Goal: Task Accomplishment & Management: Complete application form

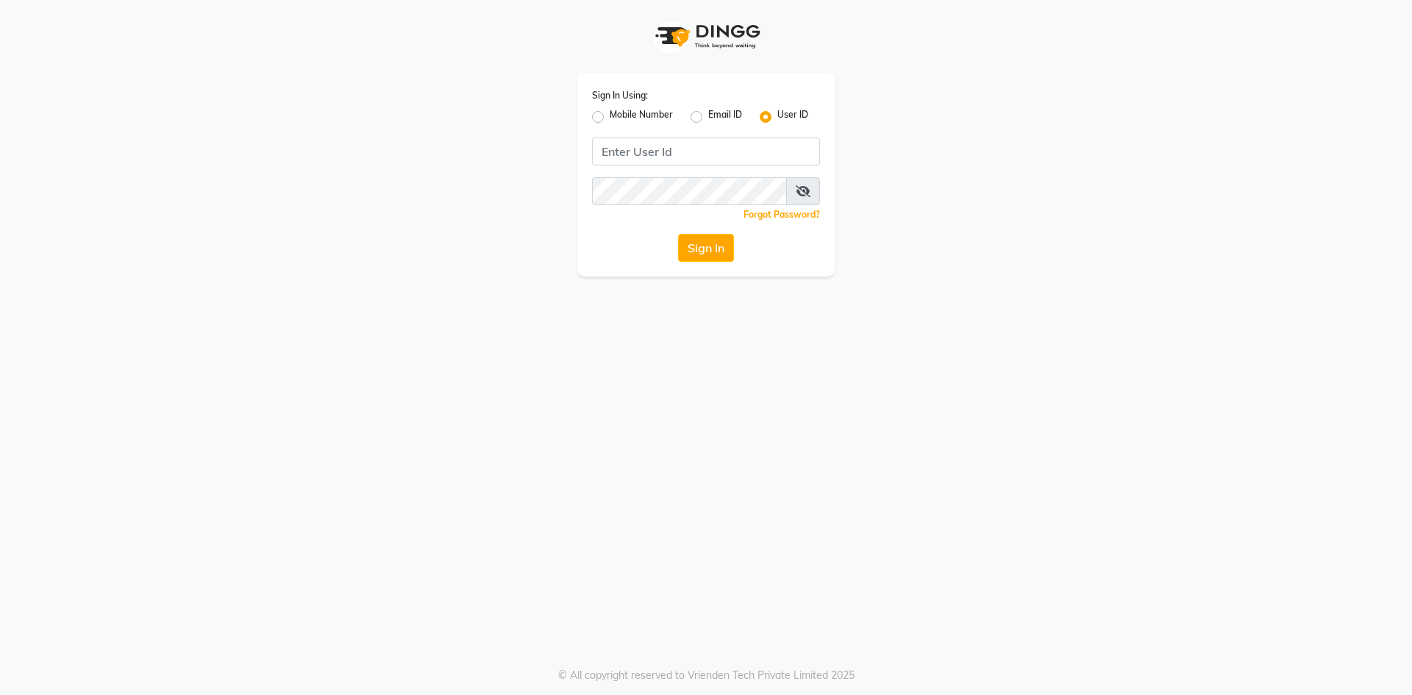
click at [610, 116] on label "Mobile Number" at bounding box center [641, 117] width 63 height 18
click at [610, 116] on input "Mobile Number" at bounding box center [615, 113] width 10 height 10
radio input "true"
radio input "false"
click at [704, 171] on div "Sign In Using: Mobile Number Email ID User ID Country Code × +91 Remember me Fo…" at bounding box center [705, 175] width 257 height 204
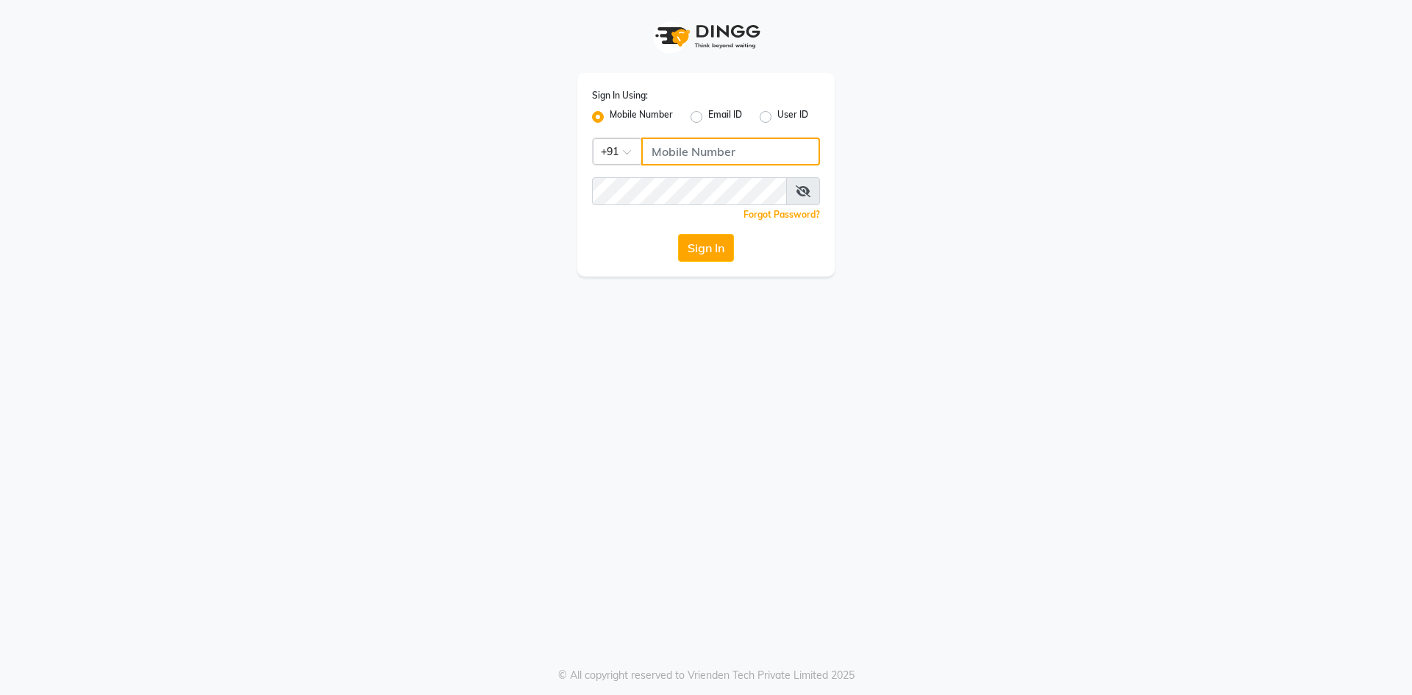
click at [701, 156] on input "Username" at bounding box center [730, 151] width 179 height 28
click at [678, 234] on button "Sign In" at bounding box center [706, 248] width 56 height 28
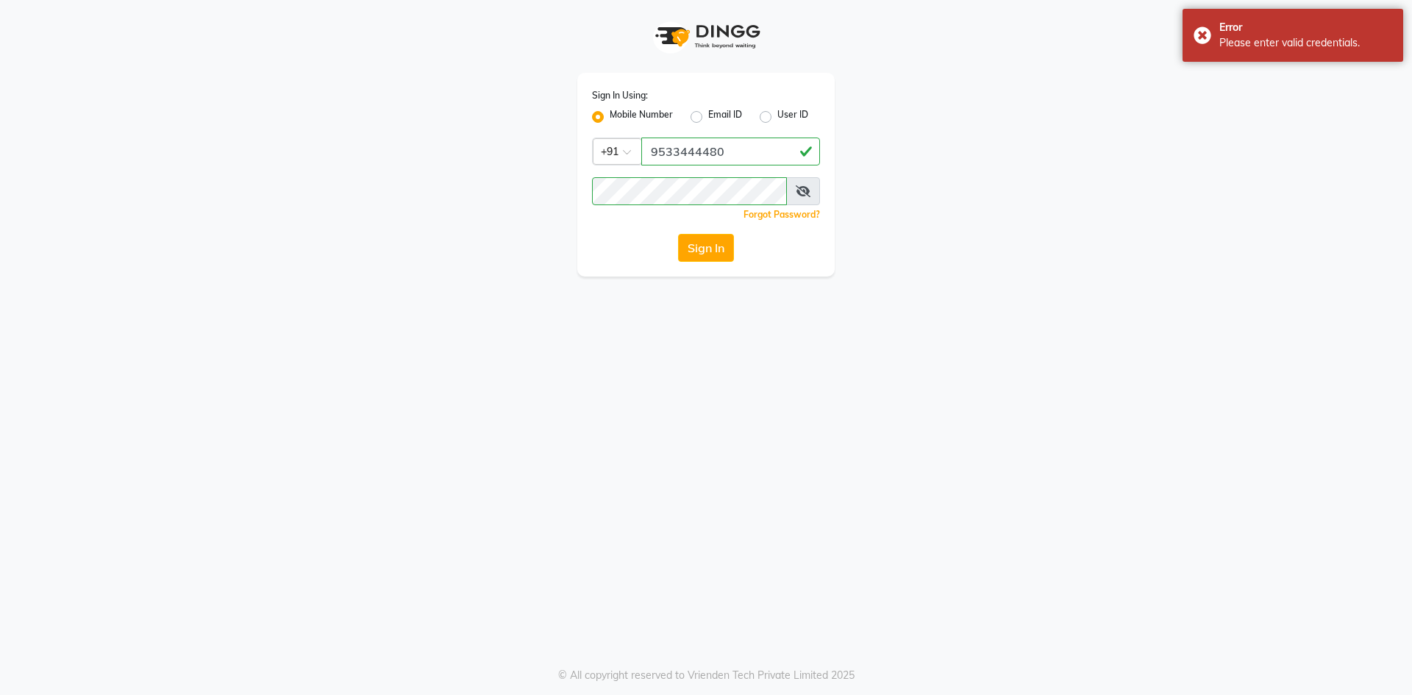
click at [798, 193] on icon at bounding box center [803, 191] width 15 height 12
click at [699, 241] on button "Sign In" at bounding box center [706, 248] width 56 height 28
click at [673, 154] on input "9533444480" at bounding box center [730, 151] width 179 height 28
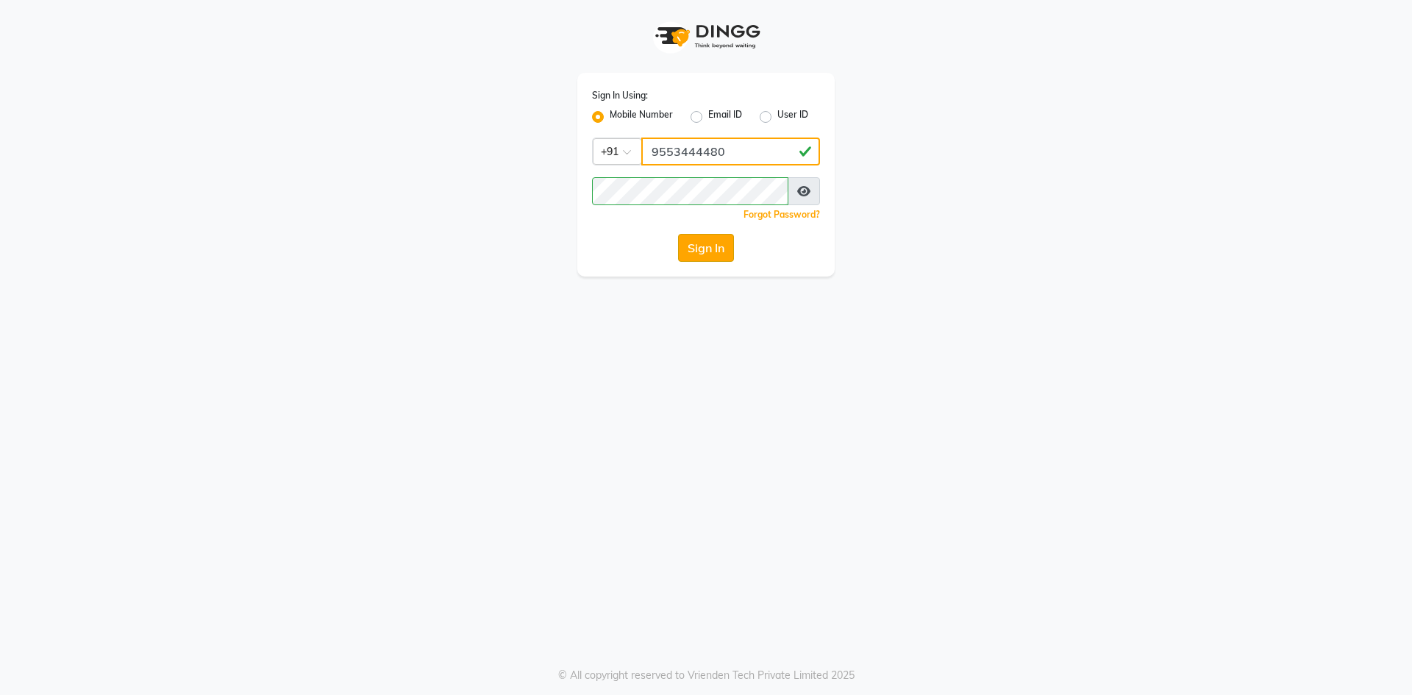
type input "9553444480"
click at [718, 245] on button "Sign In" at bounding box center [706, 248] width 56 height 28
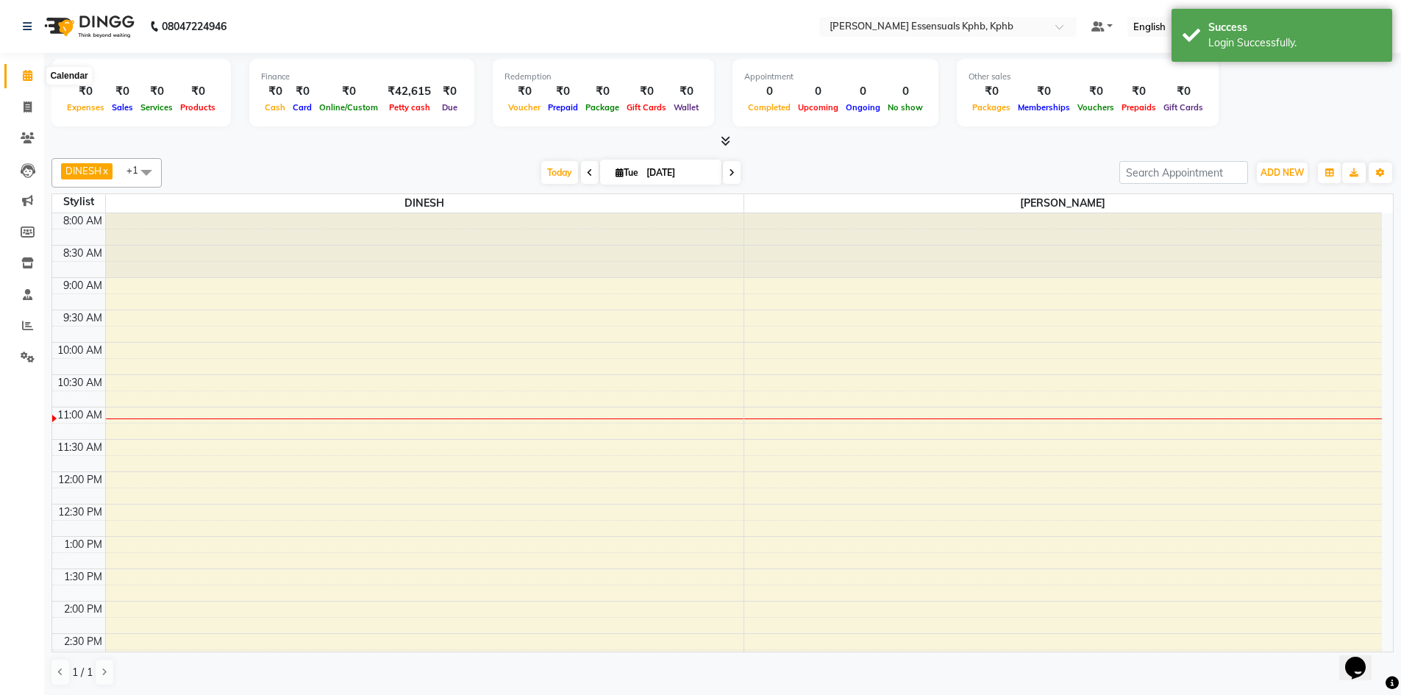
click at [29, 78] on icon at bounding box center [28, 75] width 10 height 11
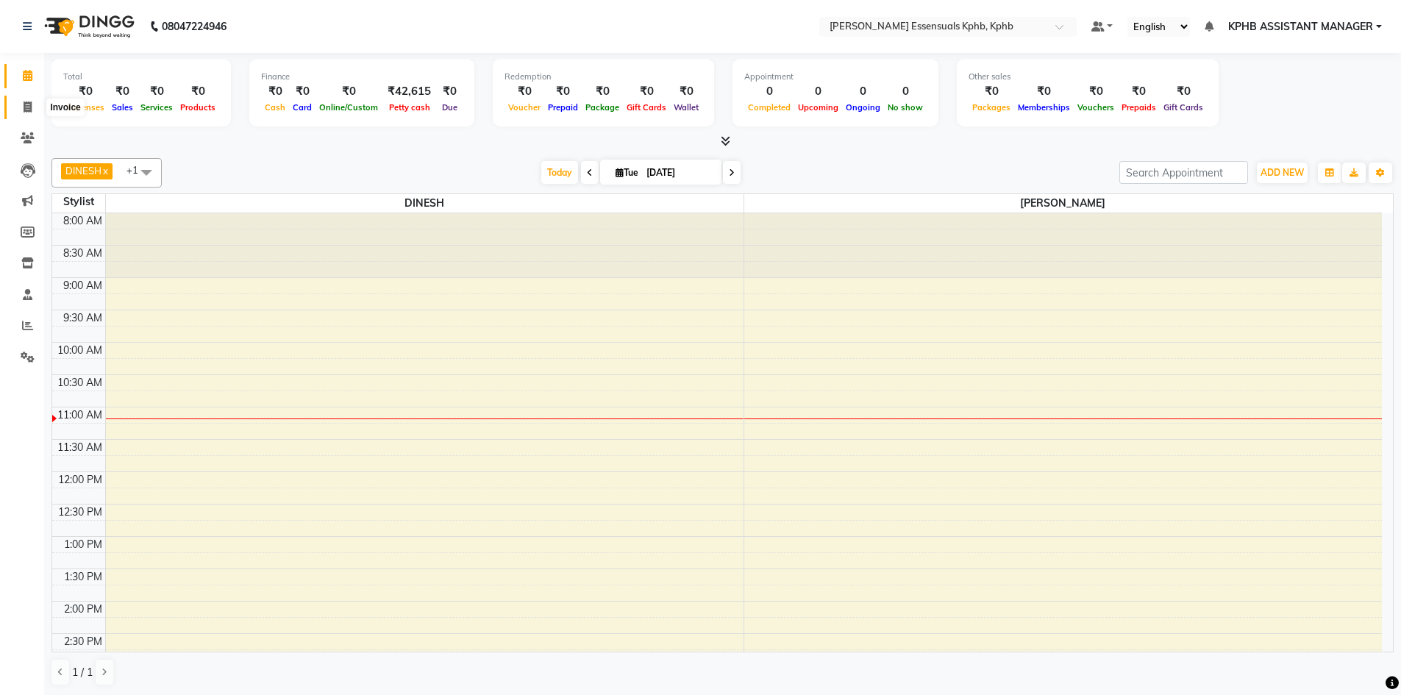
click at [30, 106] on icon at bounding box center [28, 106] width 8 height 11
select select "service"
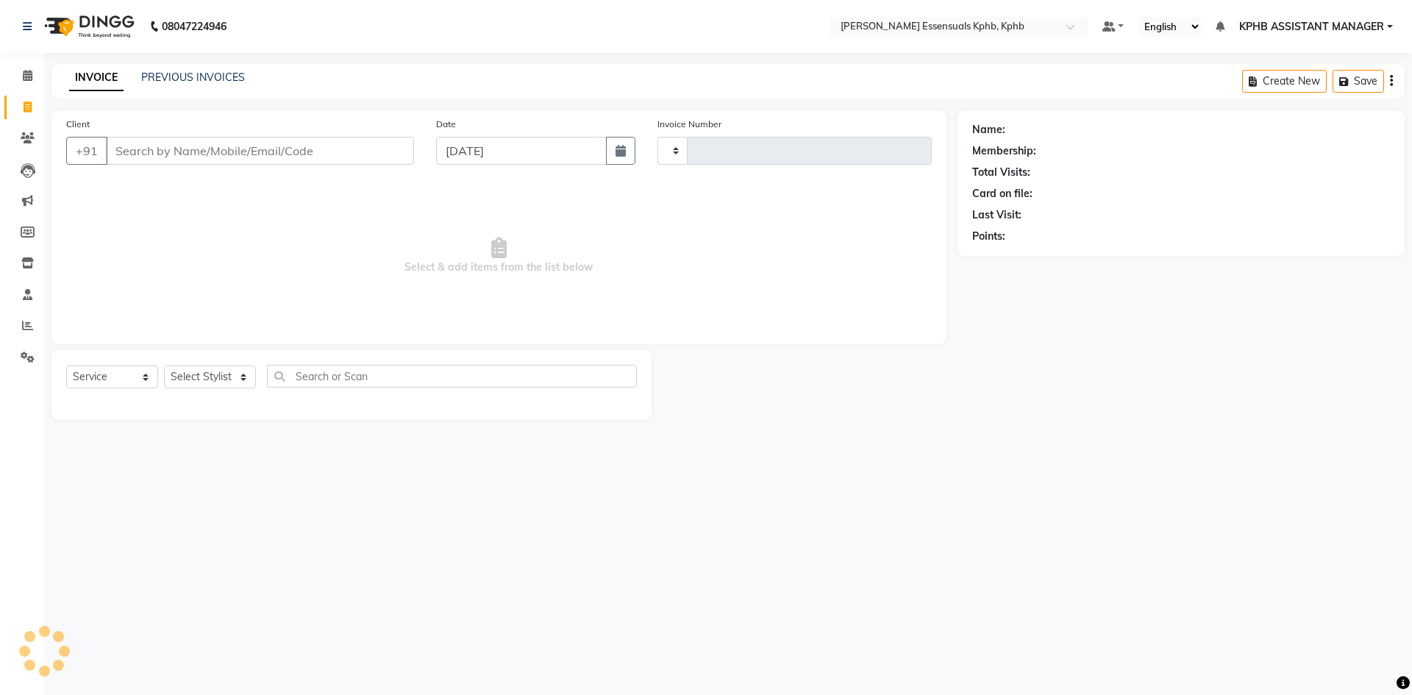
type input "1393"
select select "5938"
click at [219, 145] on input "Client" at bounding box center [260, 151] width 308 height 28
click at [202, 178] on div "Client +91 Date 02-09-2025 Invoice Number V/2025 V/2025-26 1393 Select & add it…" at bounding box center [498, 227] width 895 height 234
click at [174, 148] on input "Client" at bounding box center [260, 151] width 308 height 28
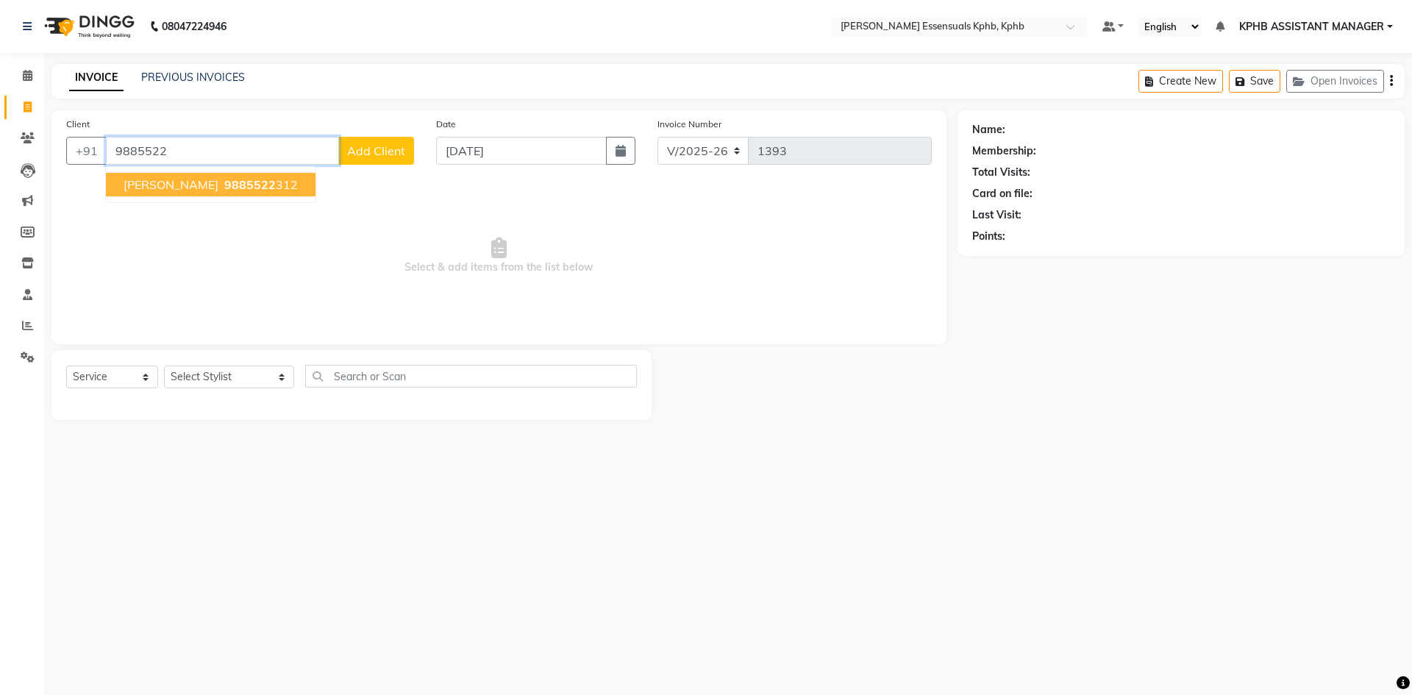
click at [240, 182] on span "9885522" at bounding box center [249, 184] width 51 height 15
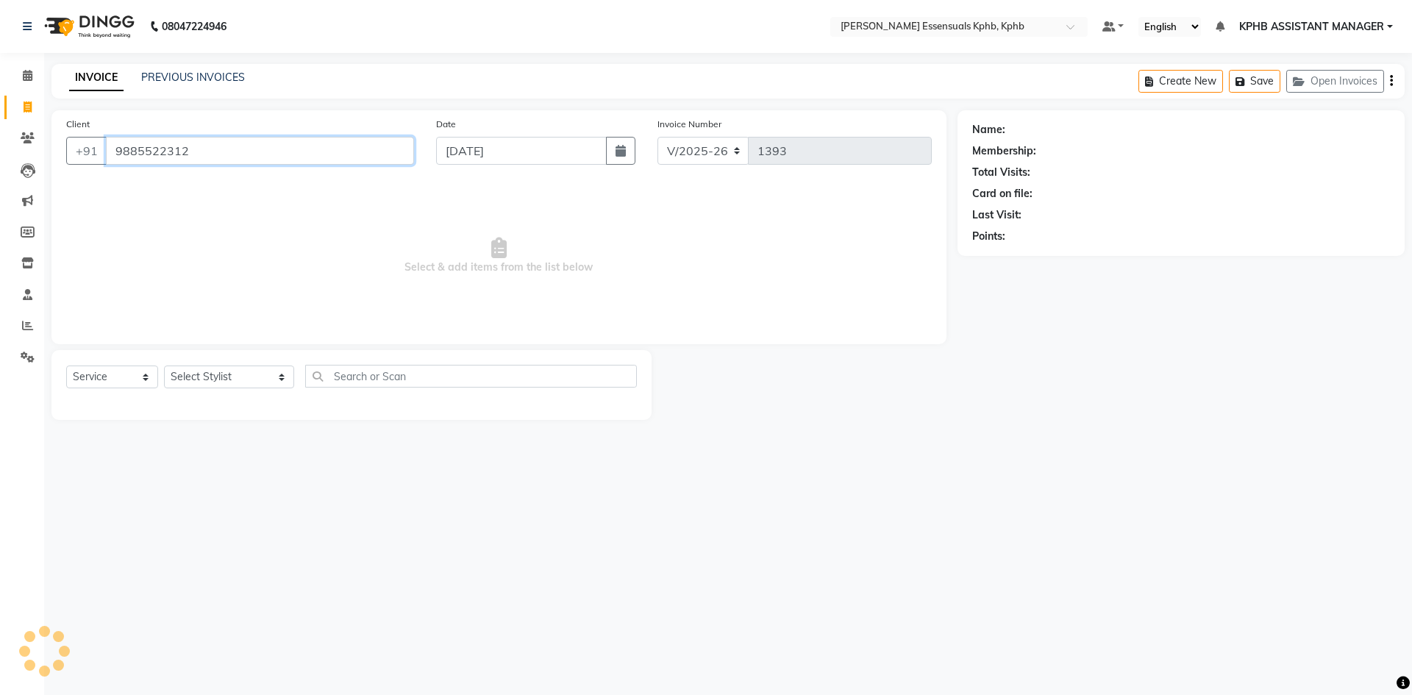
type input "9885522312"
click at [1018, 258] on icon "button" at bounding box center [1013, 257] width 10 height 10
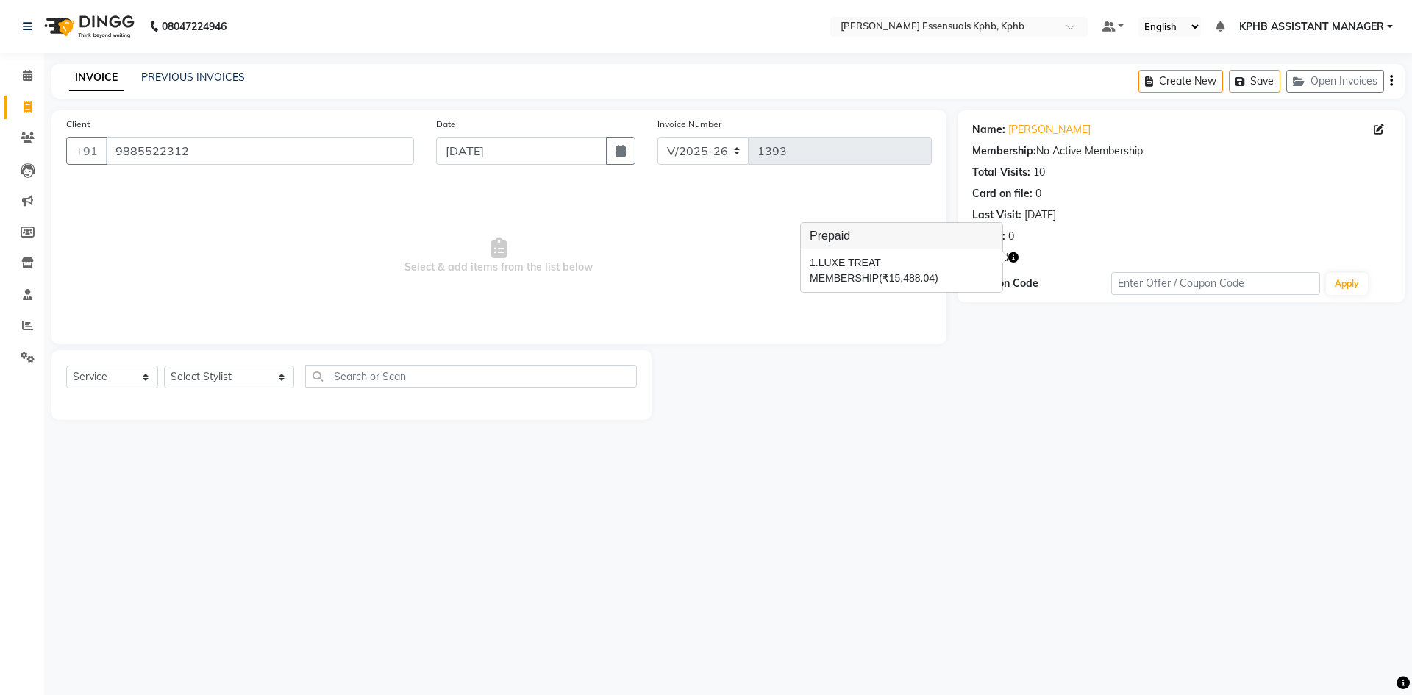
click at [1023, 515] on div "08047224946 Select Location × Toni&guy Essensuals Kphb, Kphb Default Panel My P…" at bounding box center [706, 347] width 1412 height 695
click at [26, 71] on icon at bounding box center [28, 75] width 10 height 11
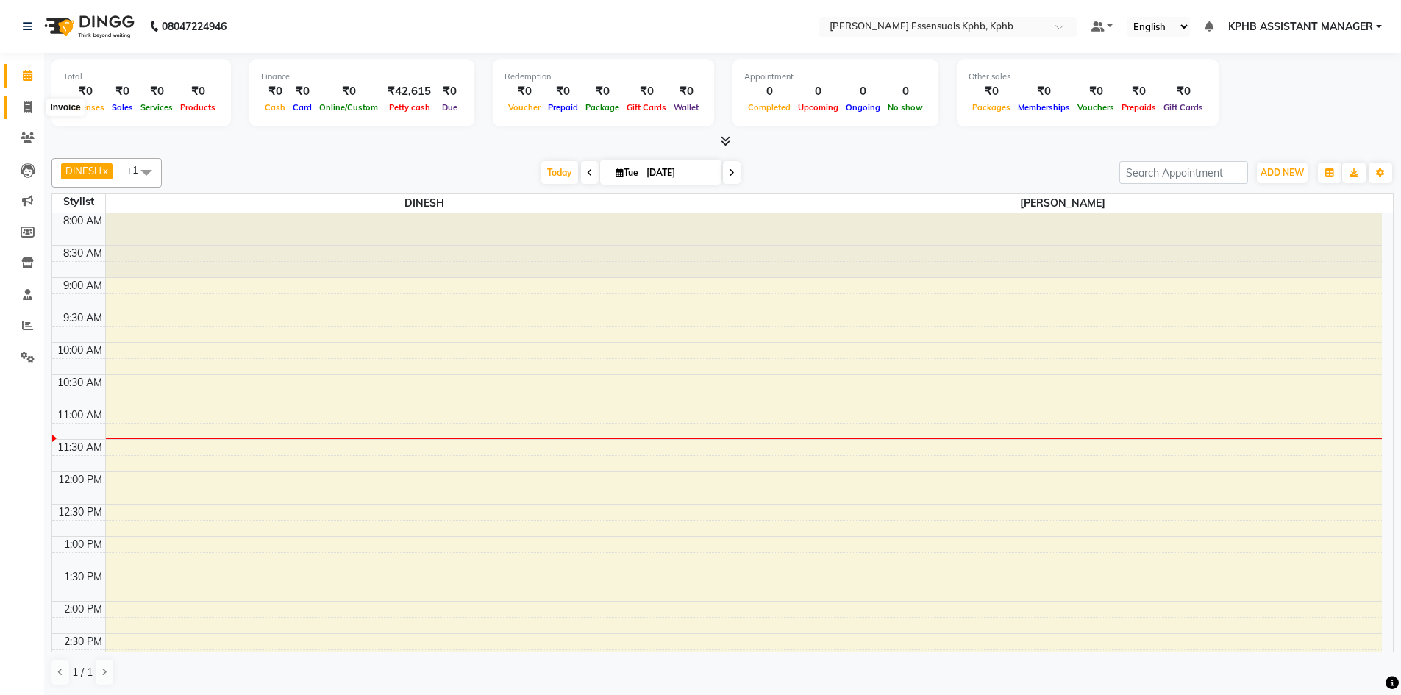
drag, startPoint x: 26, startPoint y: 115, endPoint x: 30, endPoint y: 107, distance: 8.2
click at [26, 115] on span at bounding box center [28, 107] width 26 height 17
select select "service"
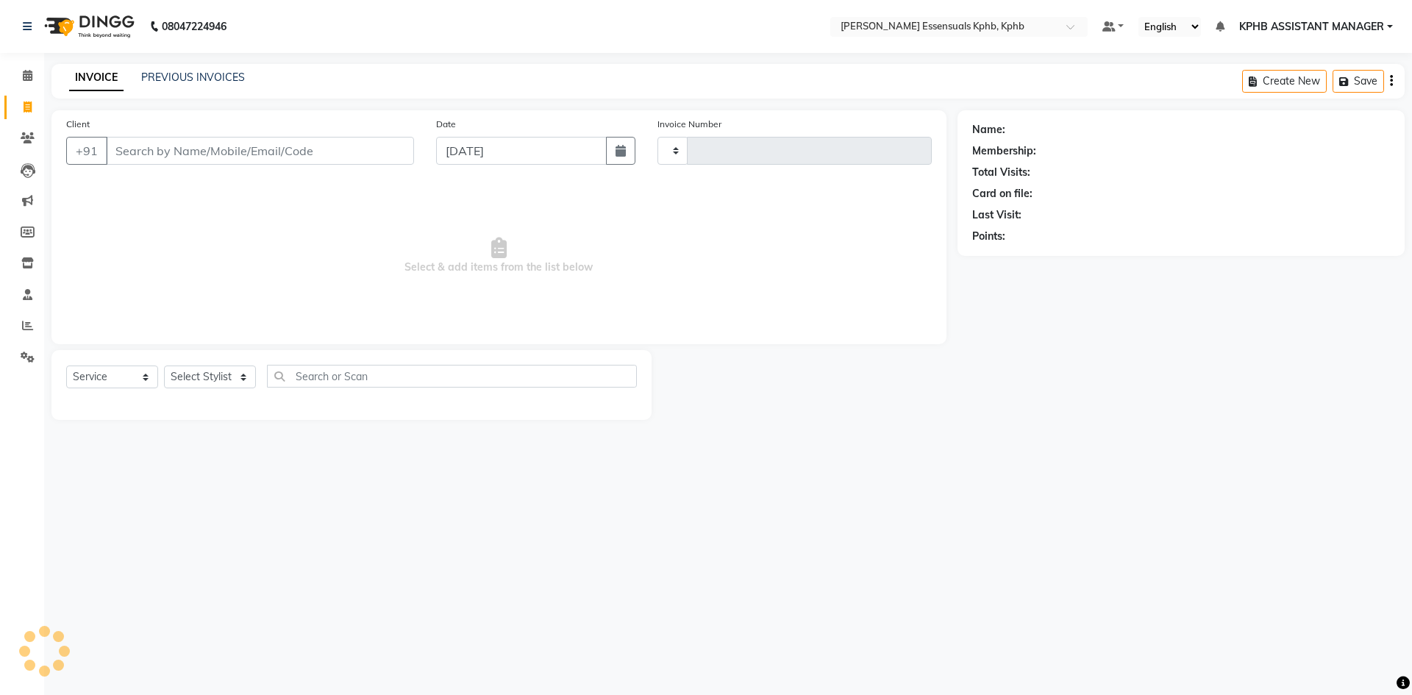
type input "1393"
select select "5938"
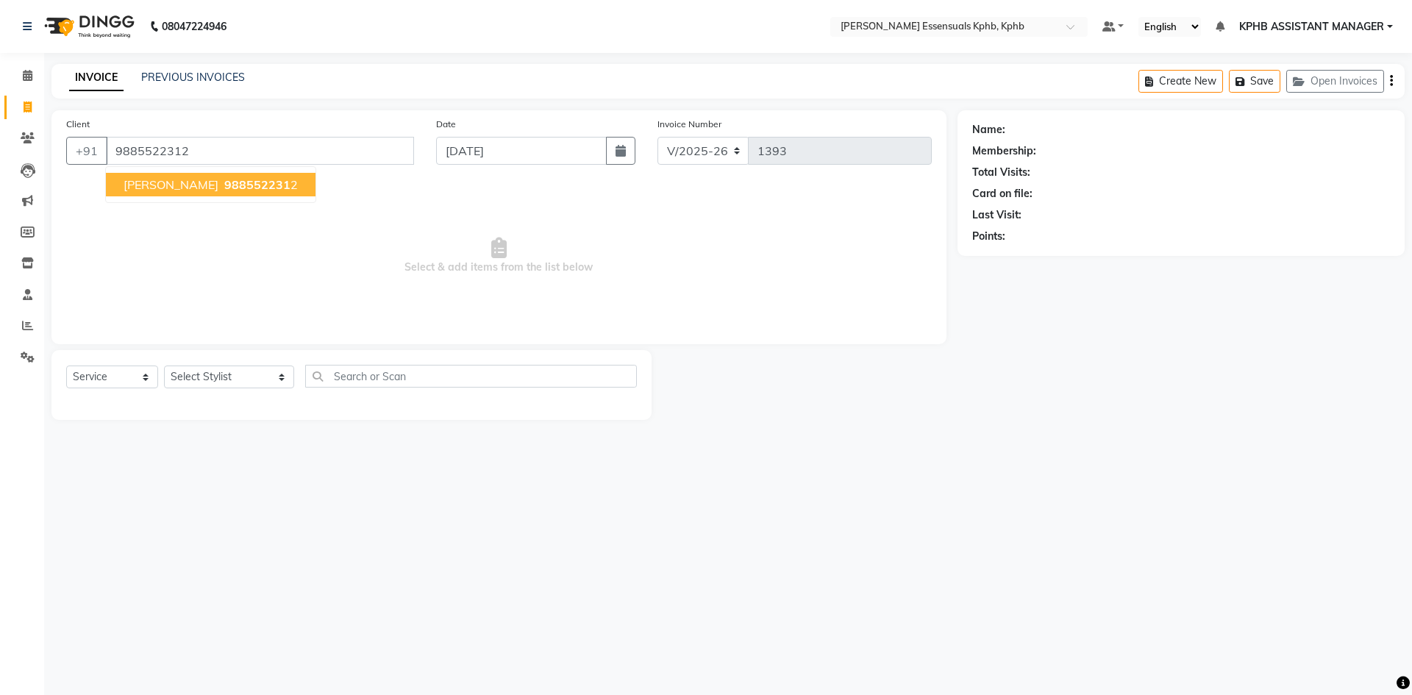
type input "9885522312"
click at [235, 181] on span "988552231" at bounding box center [257, 184] width 66 height 15
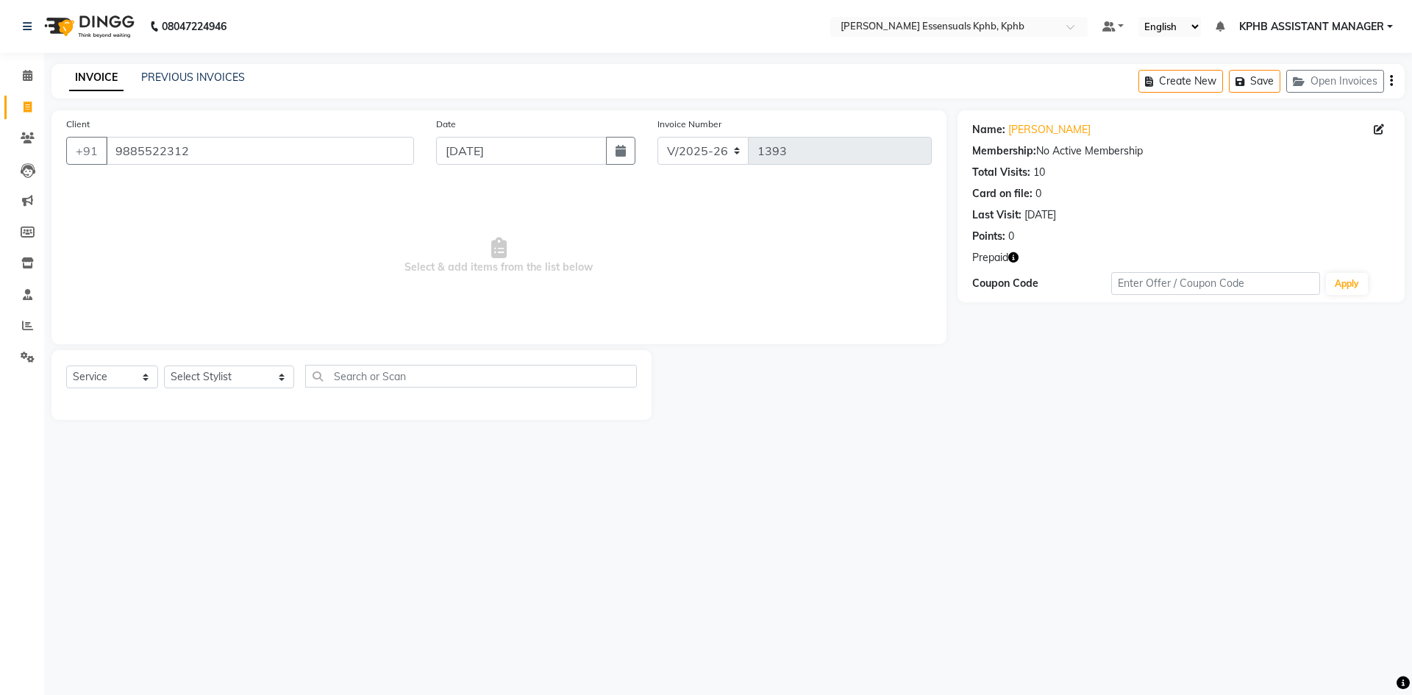
click at [1015, 252] on icon "button" at bounding box center [1013, 257] width 10 height 10
click at [955, 473] on div "08047224946 Select Location × Toni&guy Essensuals Kphb, Kphb Default Panel My P…" at bounding box center [706, 347] width 1412 height 695
click at [1046, 125] on link "Ashok Kumar" at bounding box center [1049, 129] width 82 height 15
click at [230, 384] on select "Select Stylist [PERSON_NAME] KPHB ASSISTANT MANAGER [PERSON_NAME] [PERSON_NAME]…" at bounding box center [229, 376] width 130 height 23
select select "63852"
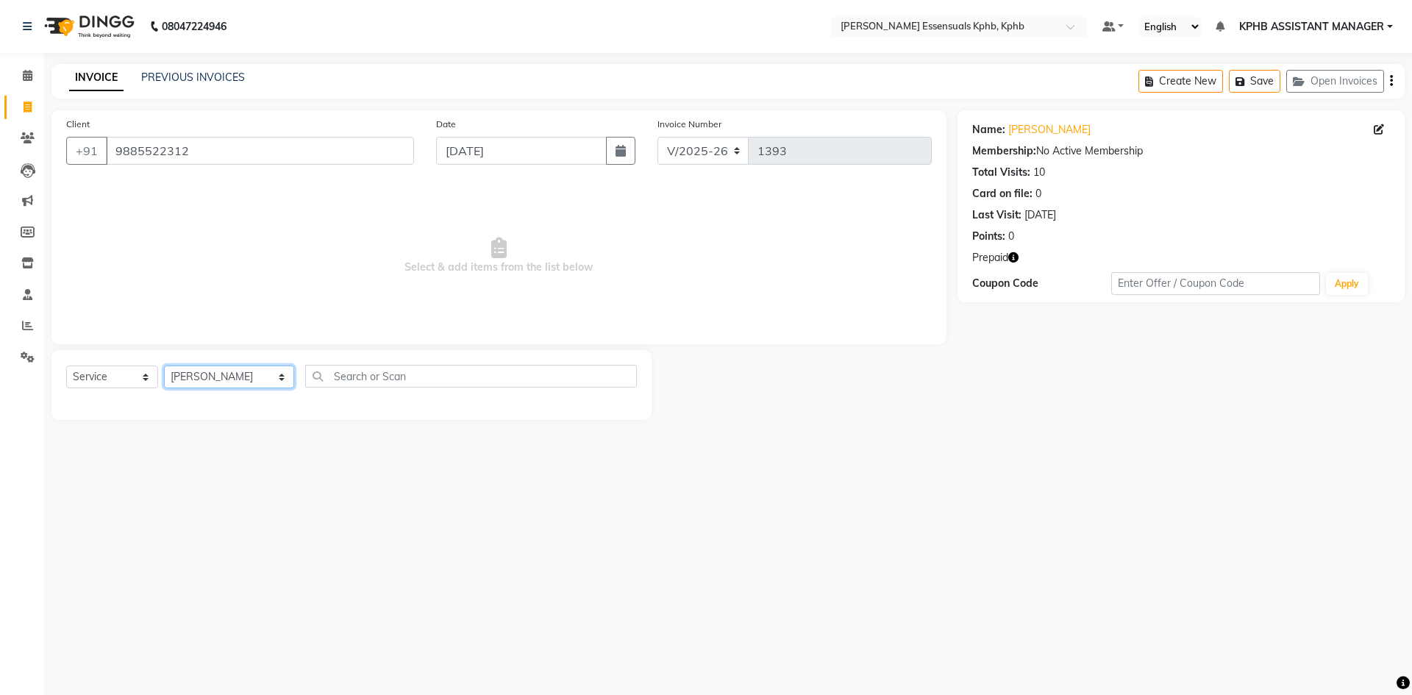
click at [164, 365] on select "Select Stylist [PERSON_NAME] KPHB ASSISTANT MANAGER [PERSON_NAME] [PERSON_NAME]…" at bounding box center [229, 376] width 130 height 23
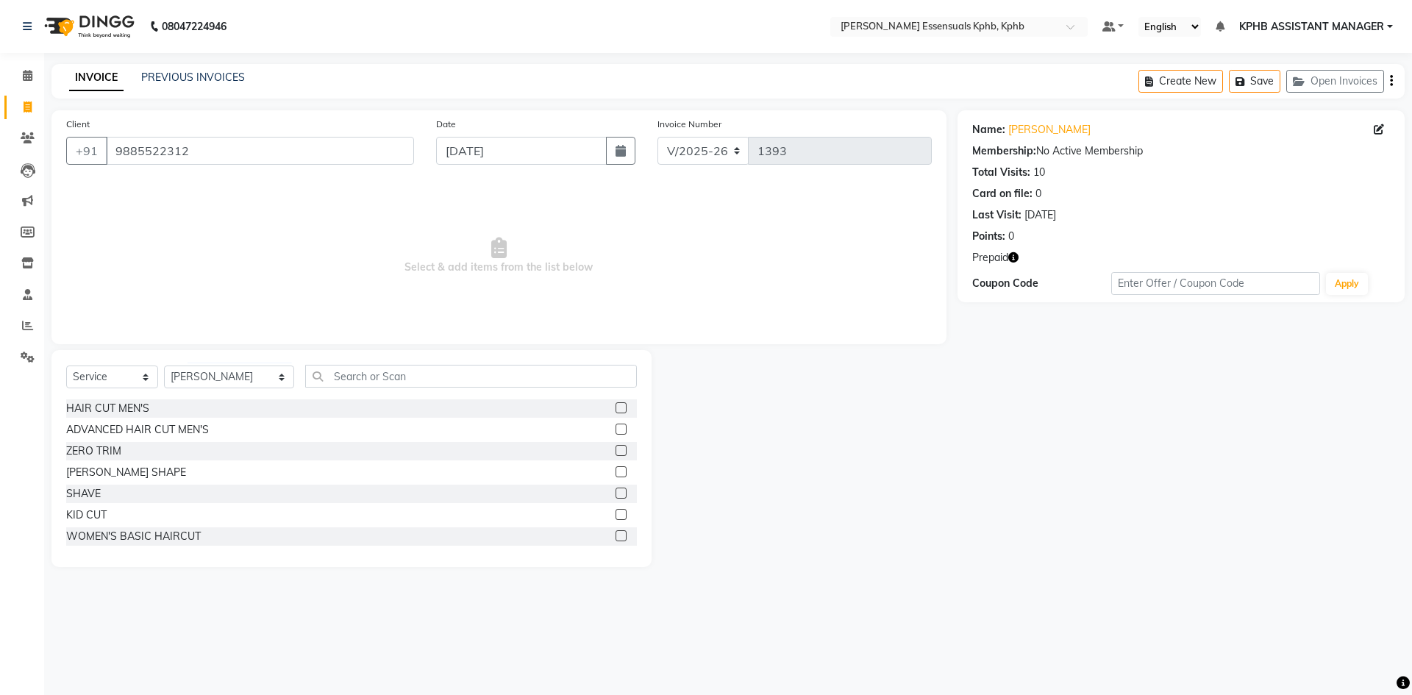
click at [615, 425] on label at bounding box center [620, 428] width 11 height 11
click at [615, 425] on input "checkbox" at bounding box center [620, 430] width 10 height 10
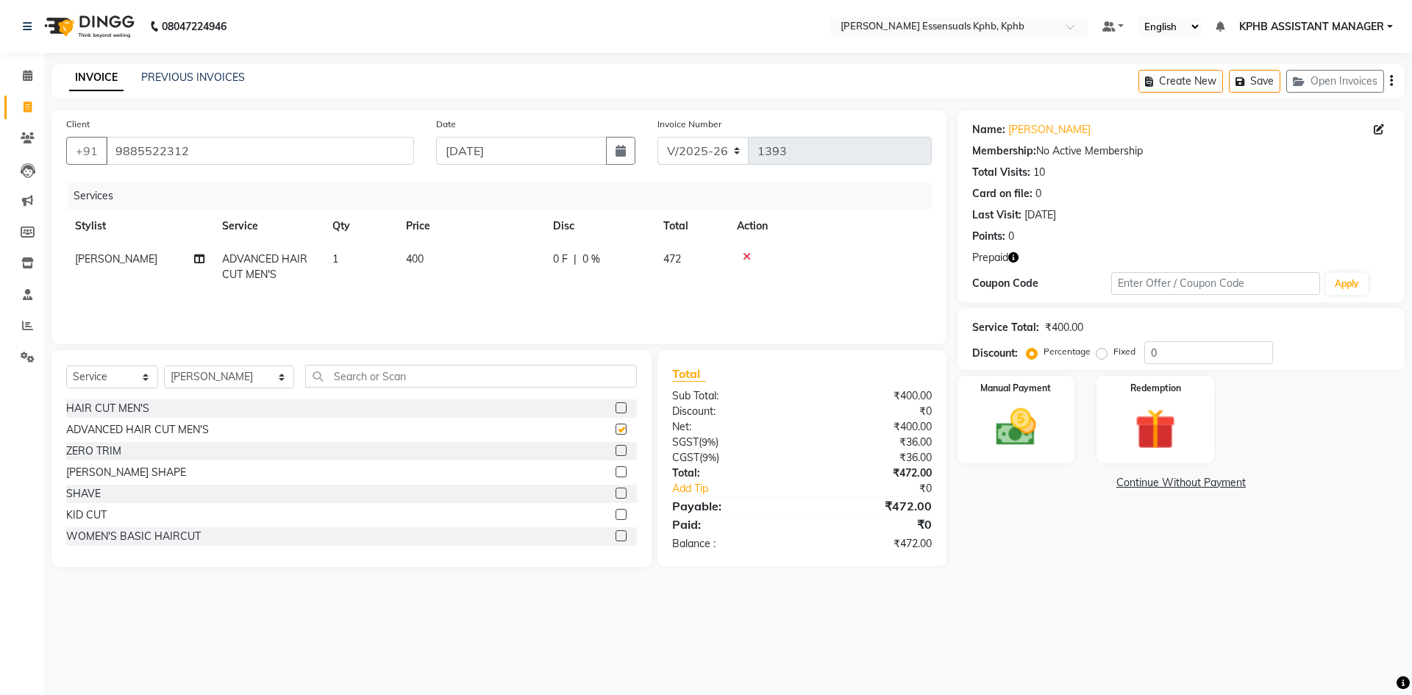
checkbox input "false"
click at [615, 470] on label at bounding box center [620, 471] width 11 height 11
click at [615, 470] on input "checkbox" at bounding box center [620, 473] width 10 height 10
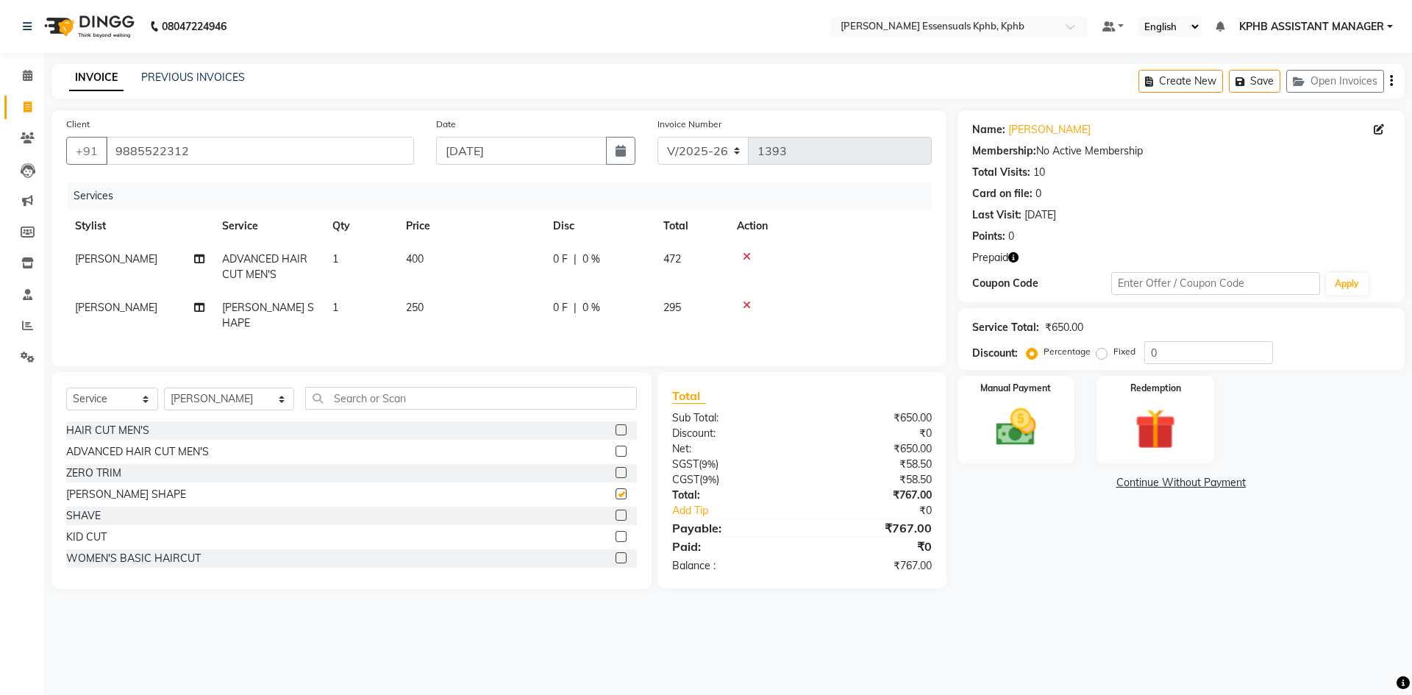
checkbox input "false"
click at [343, 254] on td "1" at bounding box center [361, 267] width 74 height 49
select select "63852"
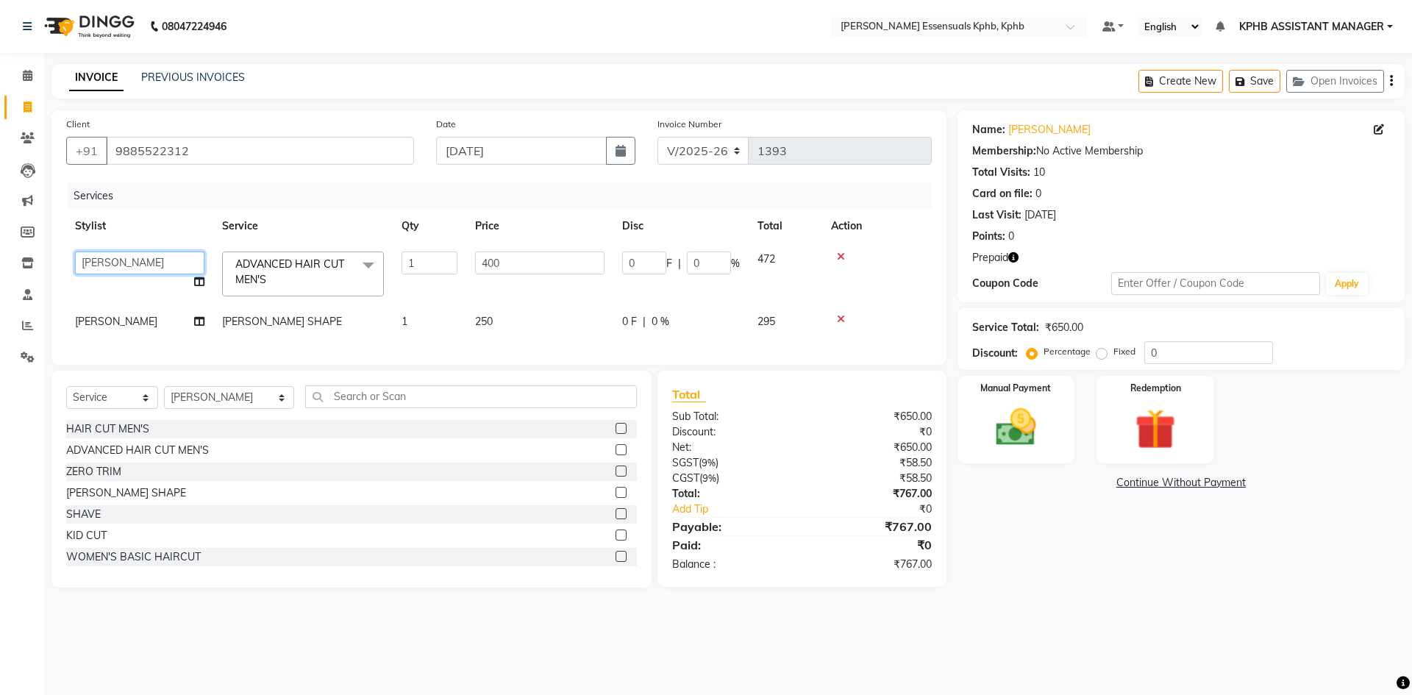
click at [75, 263] on select "ARSLAN DINESH GLORY KPHB ASSISTANT MANAGER KRISHNA VENI MANJULA NIKHITHA RADHA …" at bounding box center [139, 262] width 129 height 23
click at [99, 319] on span "[PERSON_NAME]" at bounding box center [116, 321] width 82 height 13
select select "63852"
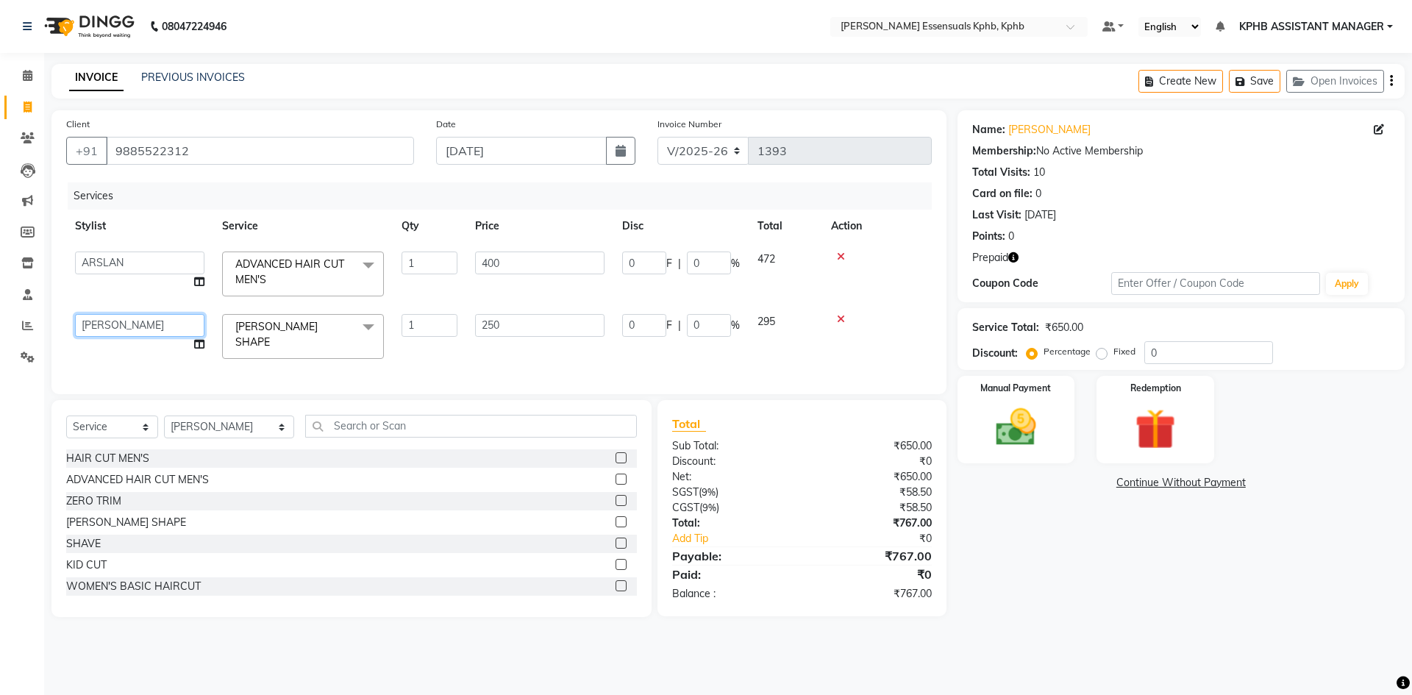
click at [108, 319] on select "ARSLAN DINESH GLORY KPHB ASSISTANT MANAGER KRISHNA VENI MANJULA NIKHITHA RADHA …" at bounding box center [139, 325] width 129 height 23
click at [443, 273] on input "1" at bounding box center [429, 262] width 56 height 23
type input "2"
drag, startPoint x: 933, startPoint y: 615, endPoint x: 903, endPoint y: 618, distance: 30.2
click at [931, 615] on div "08047224946 Select Location × Toni&guy Essensuals Kphb, Kphb Default Panel My P…" at bounding box center [706, 347] width 1412 height 695
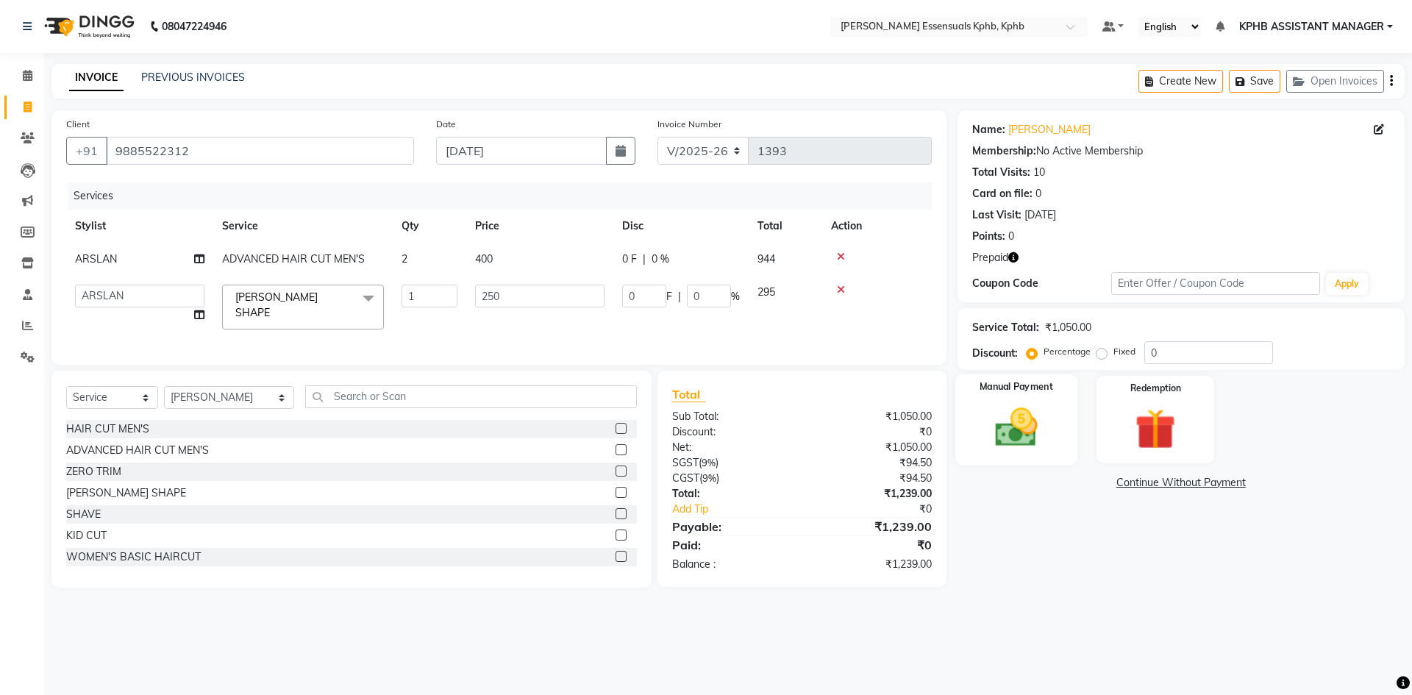
click at [1029, 419] on img at bounding box center [1016, 427] width 68 height 49
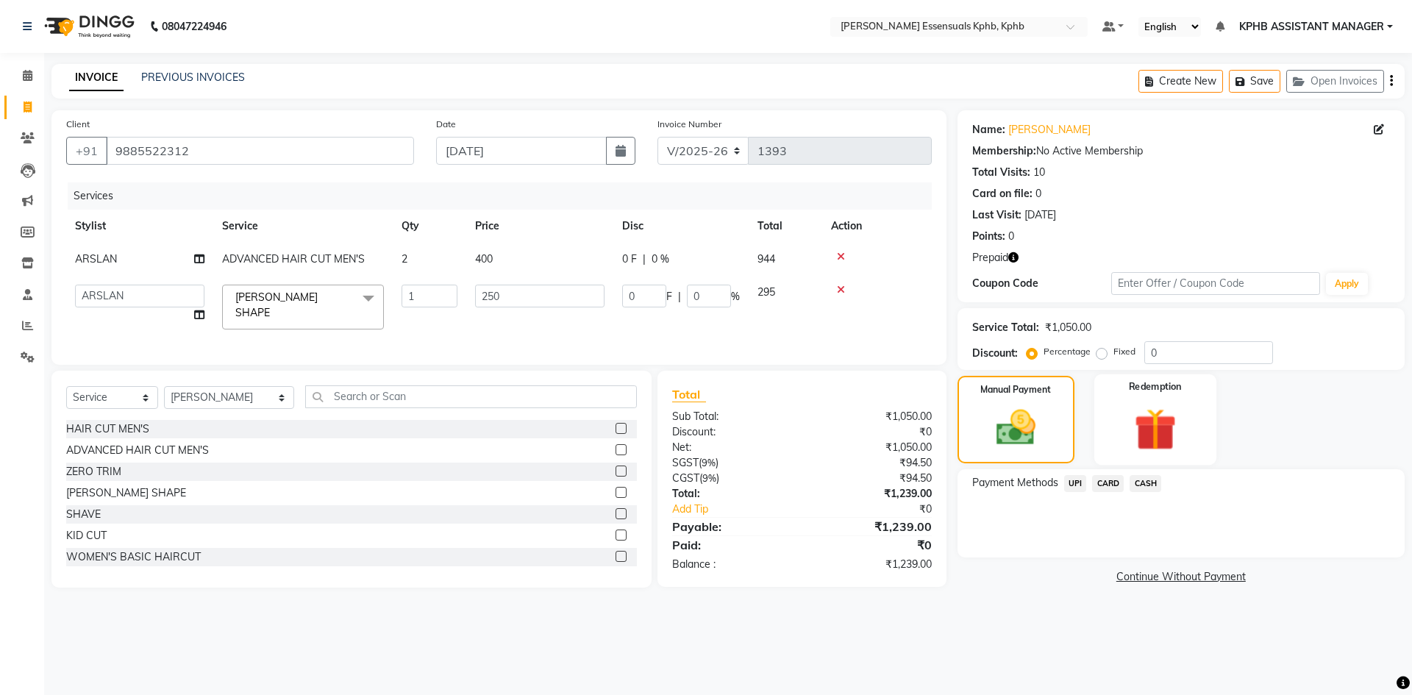
click at [1164, 408] on img at bounding box center [1154, 429] width 68 height 52
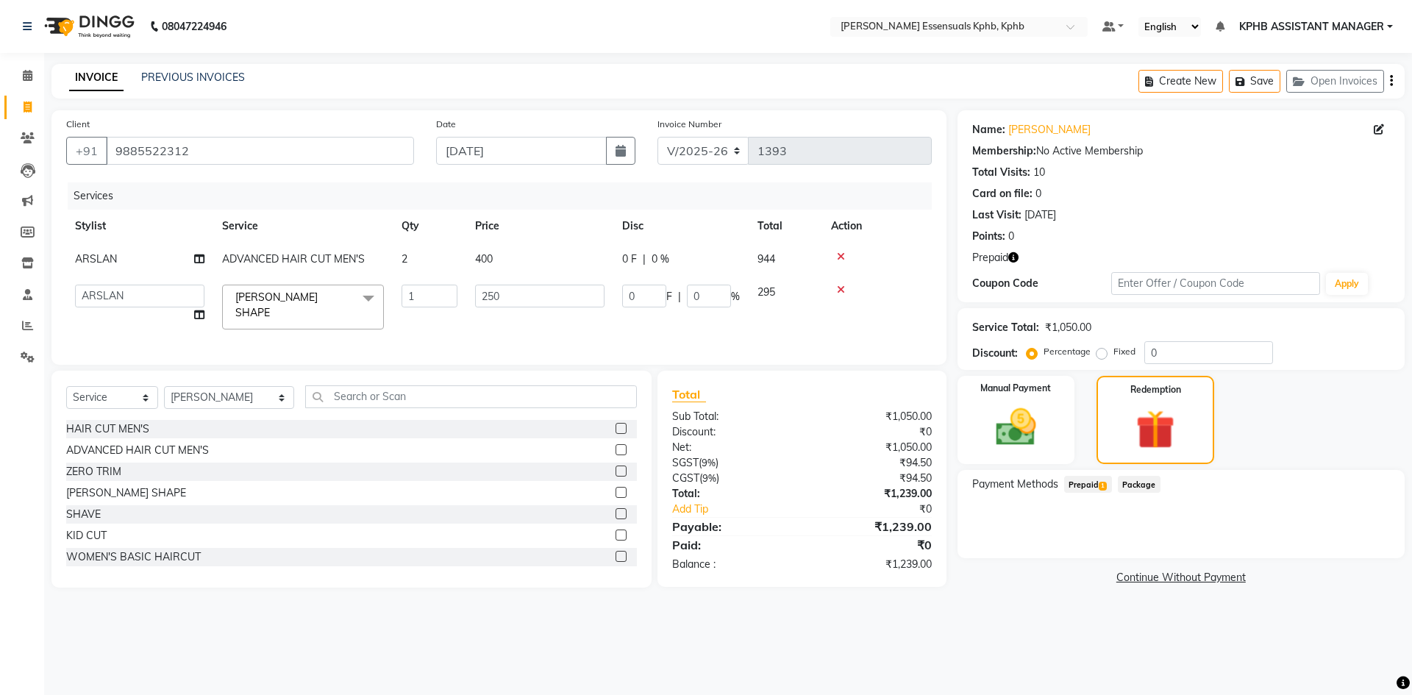
click at [1090, 482] on span "Prepaid 1" at bounding box center [1088, 484] width 48 height 17
click at [1347, 542] on button "Add" at bounding box center [1355, 543] width 54 height 25
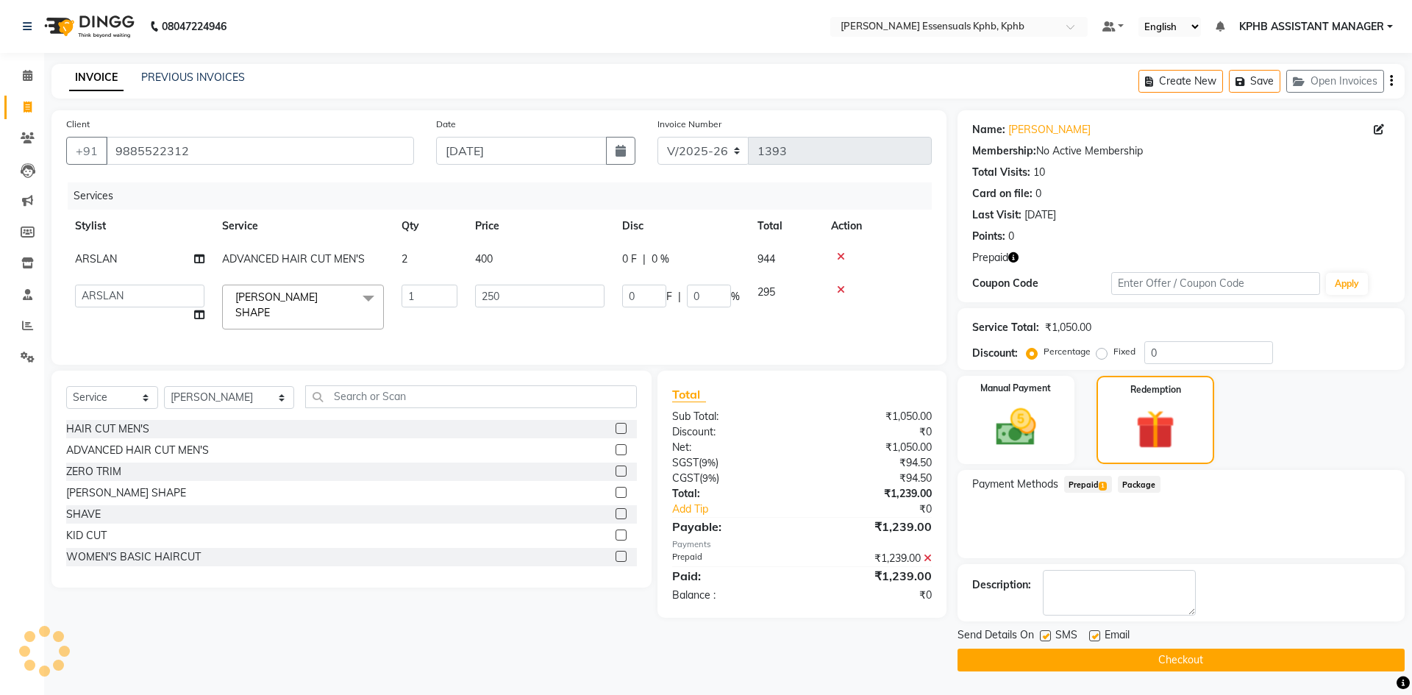
click at [1057, 660] on button "Checkout" at bounding box center [1180, 659] width 447 height 23
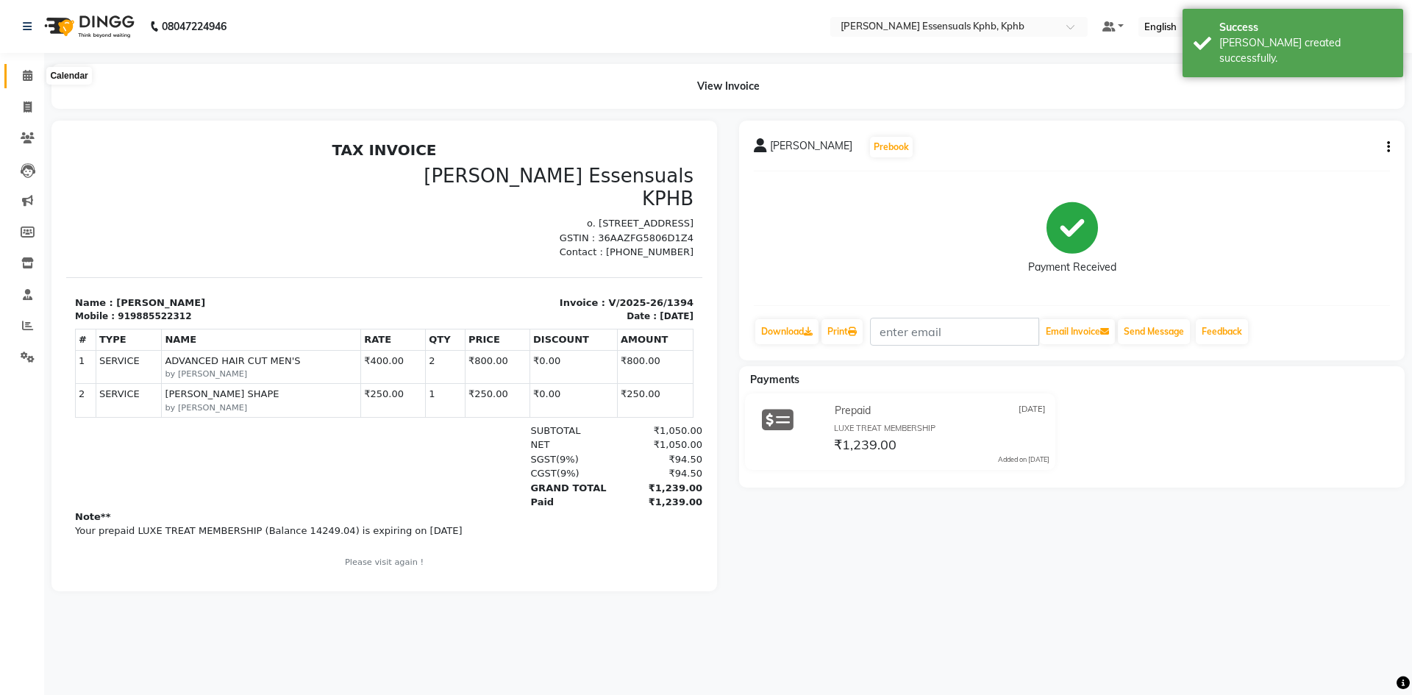
click at [18, 73] on span at bounding box center [28, 76] width 26 height 17
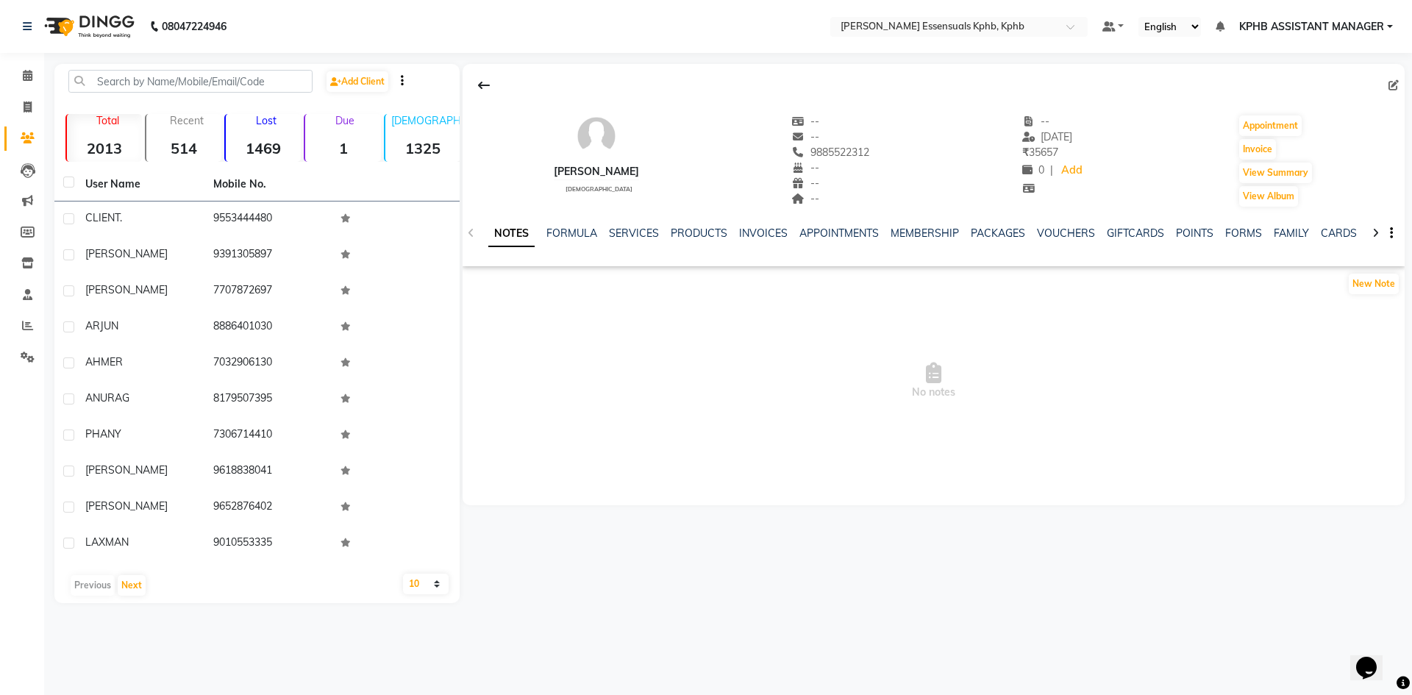
click at [622, 226] on div "SERVICES" at bounding box center [634, 233] width 50 height 15
click at [636, 236] on link "SERVICES" at bounding box center [634, 232] width 50 height 13
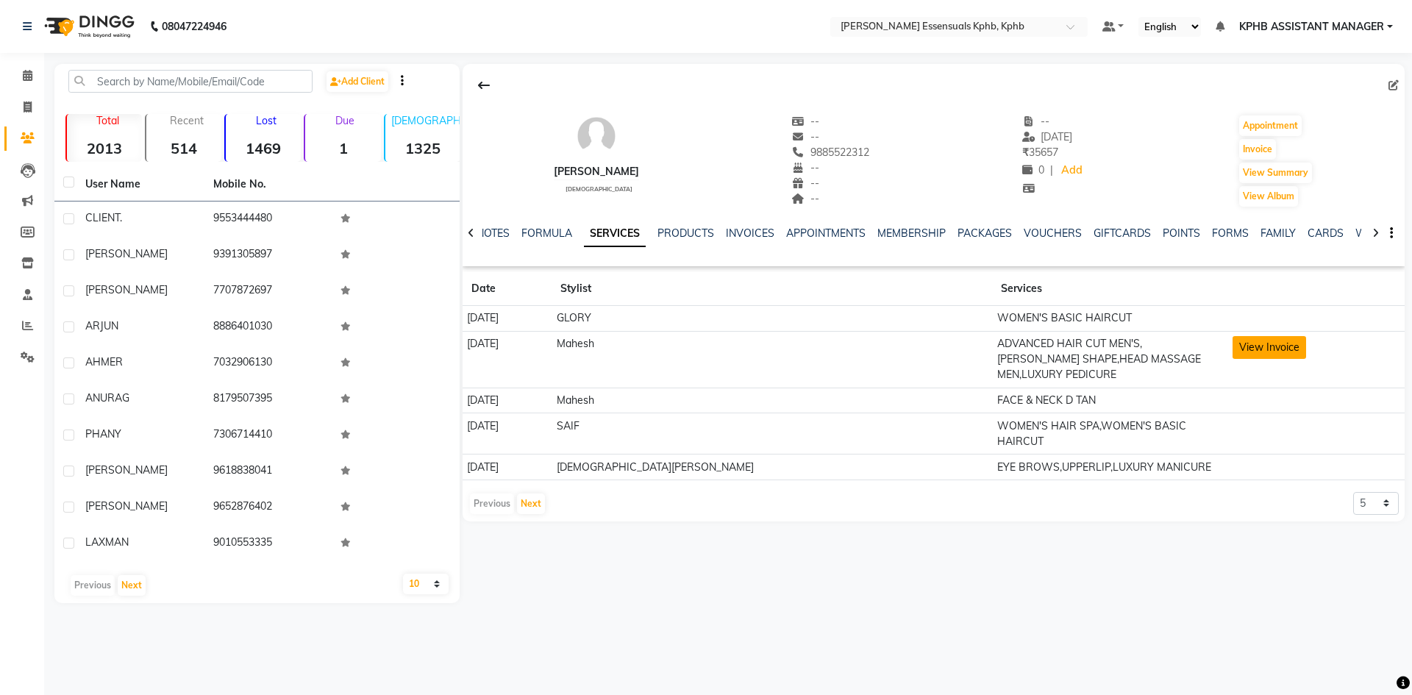
click at [1232, 342] on button "View Invoice" at bounding box center [1269, 347] width 74 height 23
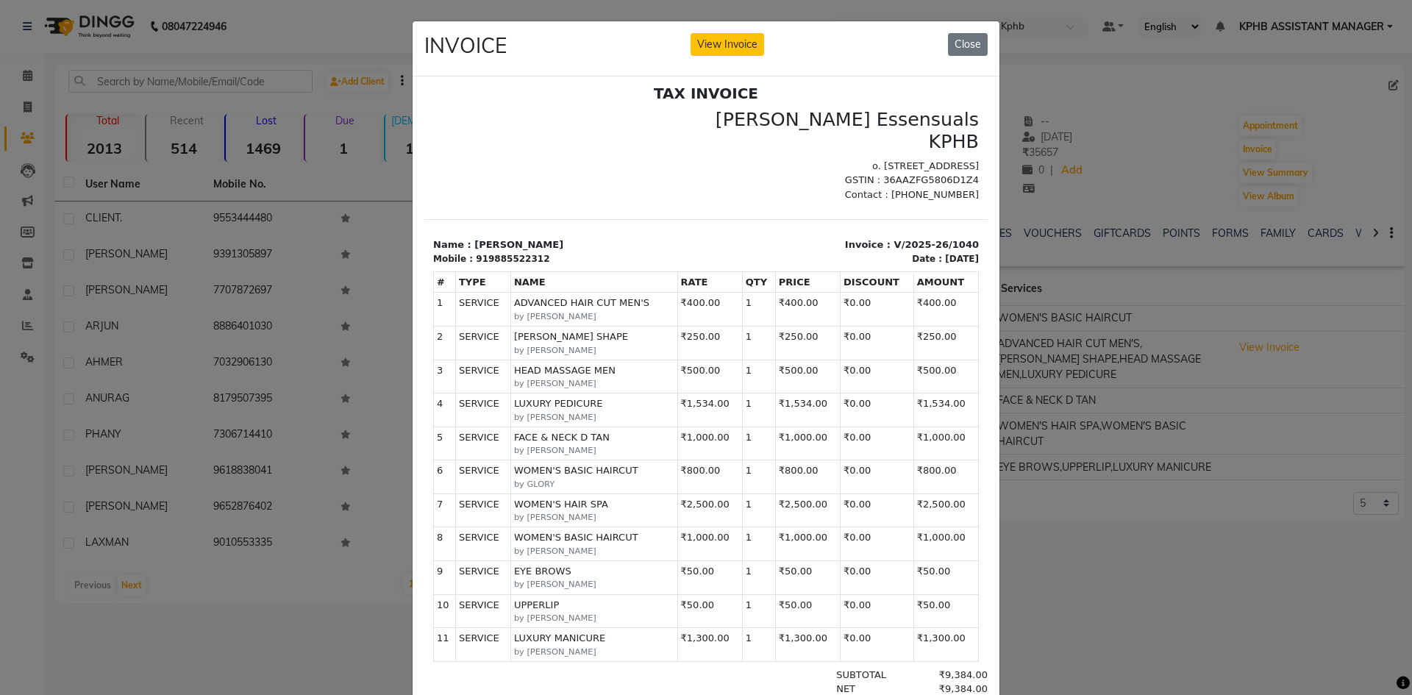
scroll to position [12, 0]
drag, startPoint x: 1273, startPoint y: 395, endPoint x: 1236, endPoint y: 394, distance: 37.5
click at [1273, 395] on ngb-modal-window "INVOICE View Invoice Close" at bounding box center [706, 347] width 1412 height 695
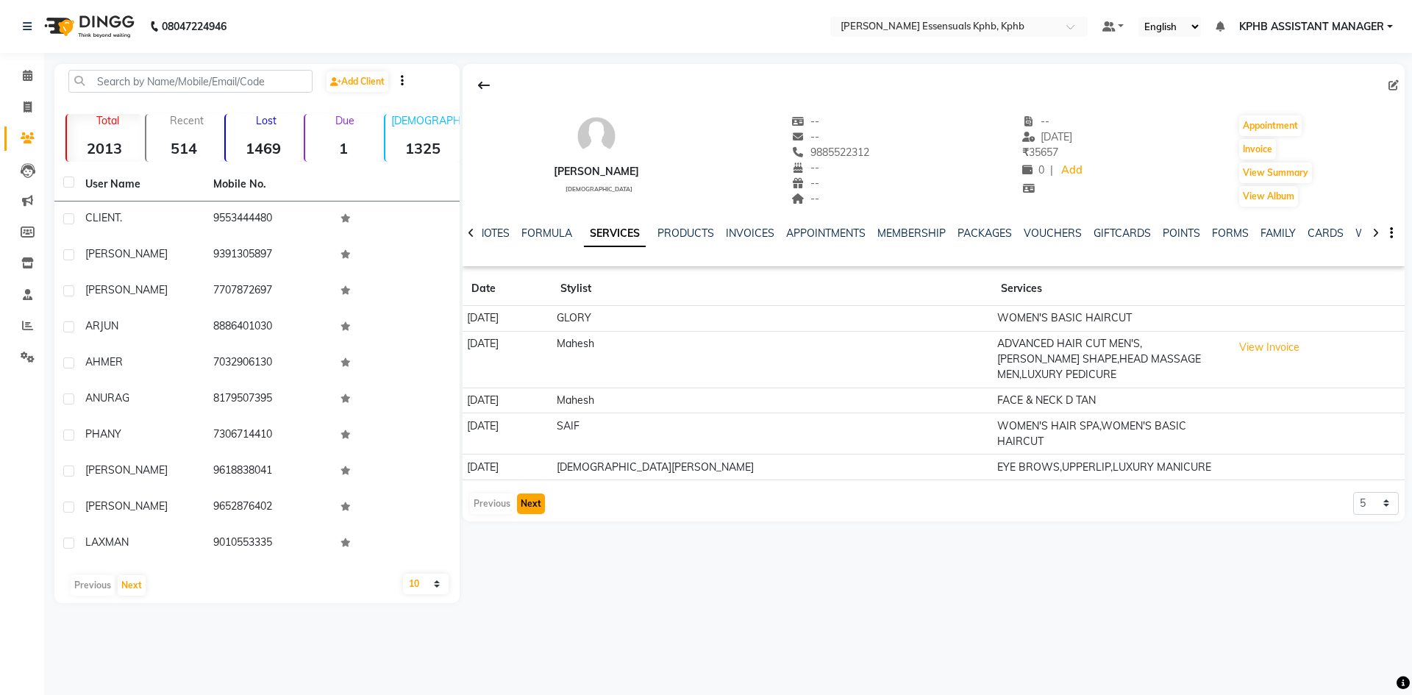
click at [536, 493] on button "Next" at bounding box center [531, 503] width 28 height 21
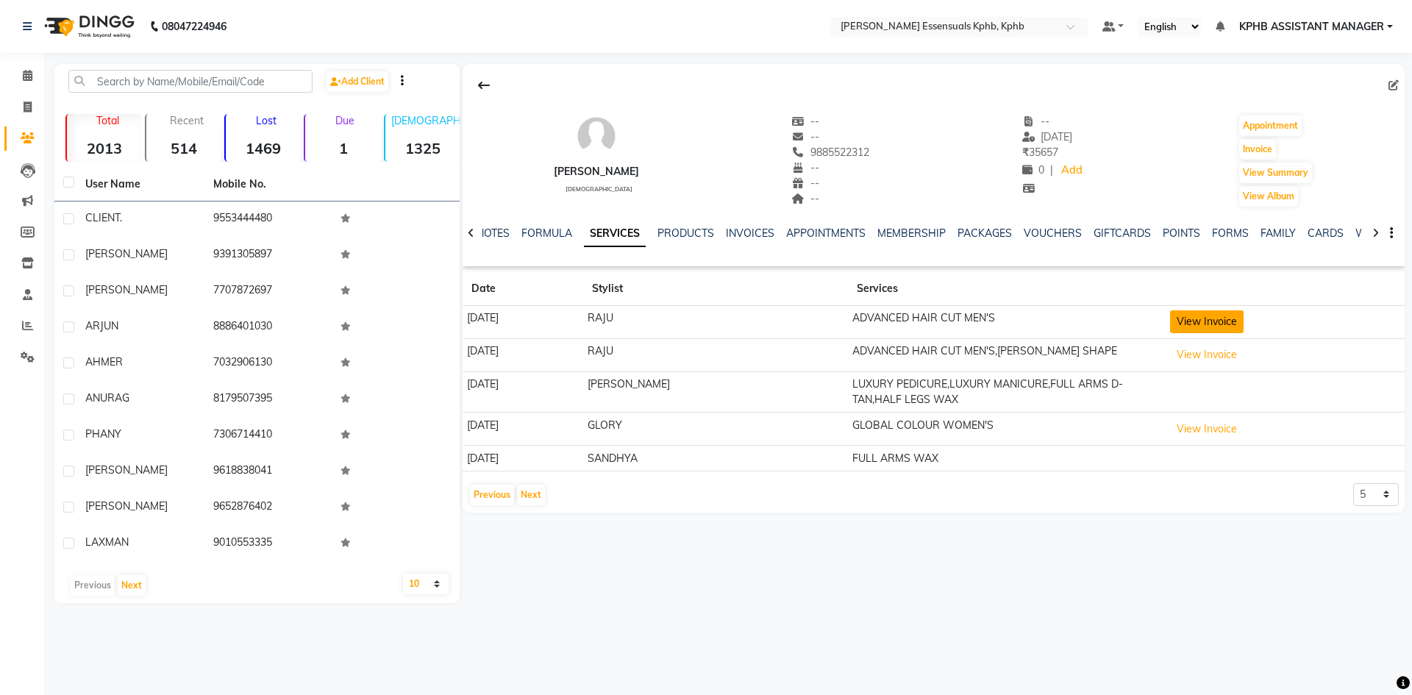
click at [1205, 318] on button "View Invoice" at bounding box center [1207, 321] width 74 height 23
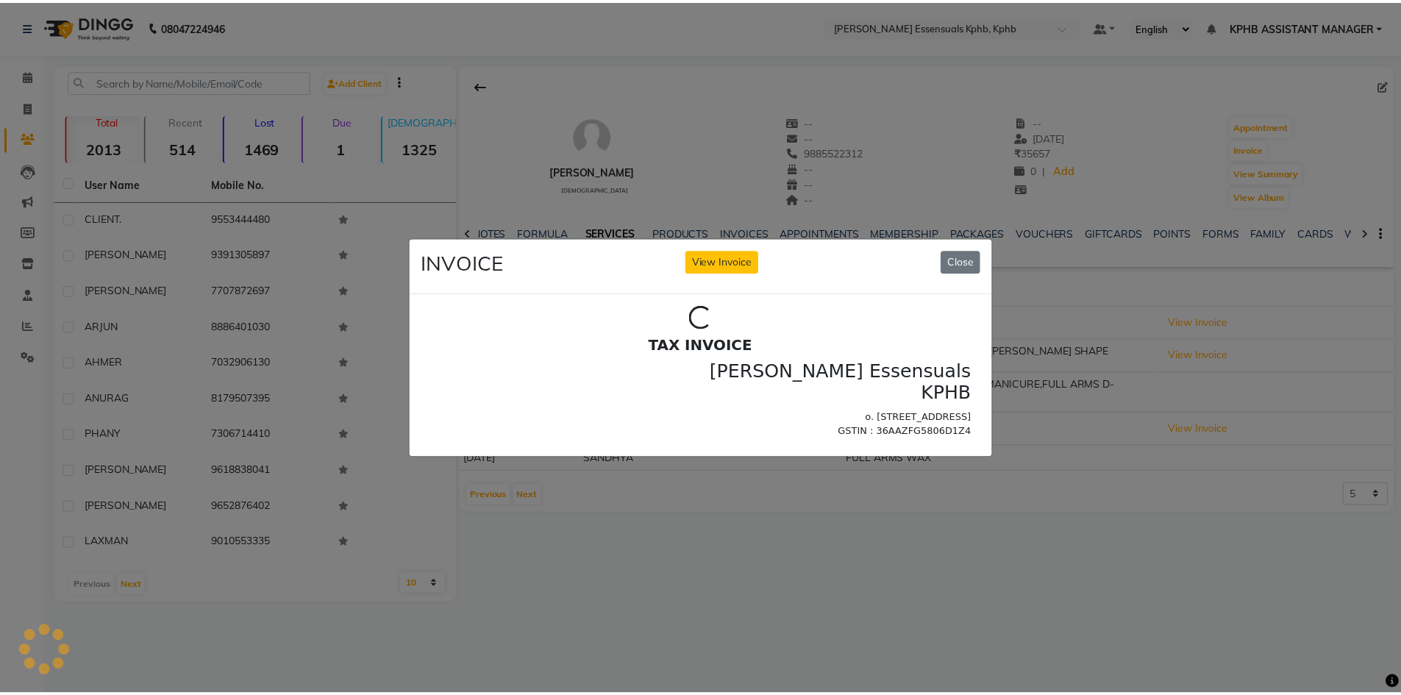
scroll to position [0, 0]
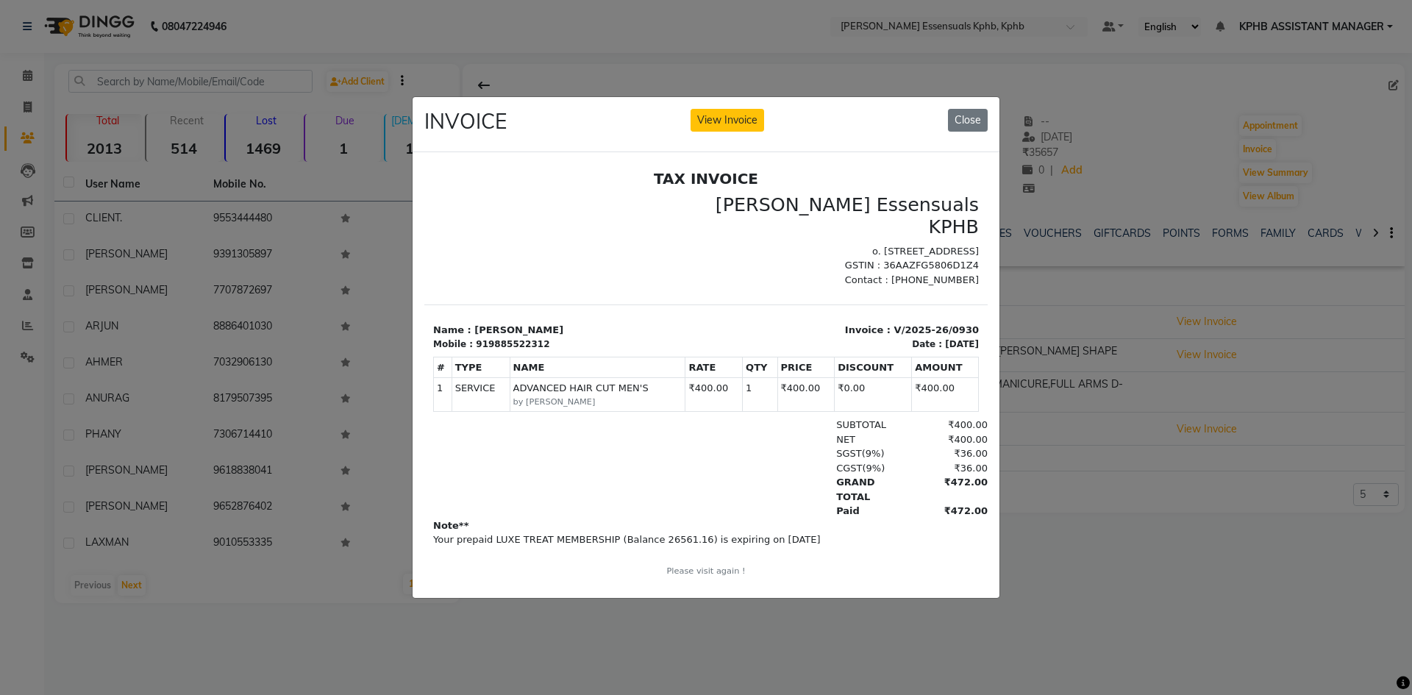
click at [1117, 333] on ngb-modal-window "INVOICE View Invoice Close" at bounding box center [706, 347] width 1412 height 695
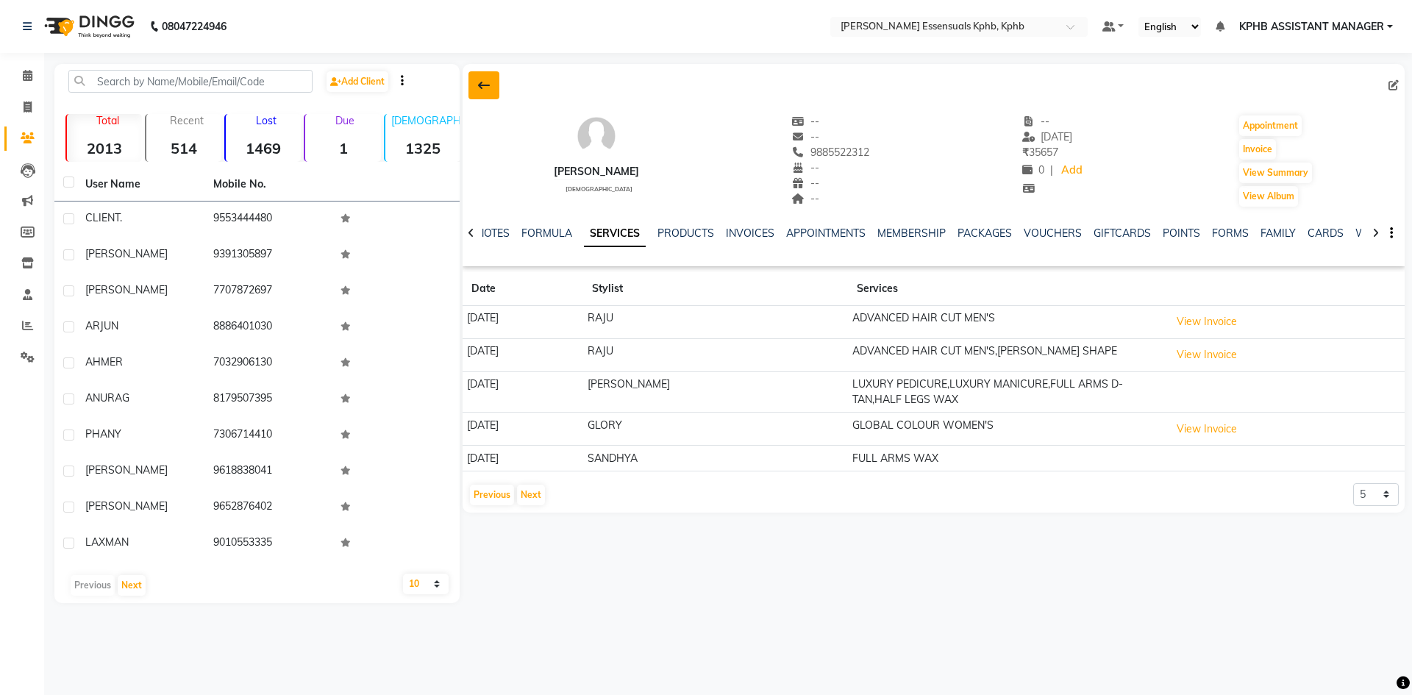
click at [481, 84] on icon at bounding box center [484, 85] width 12 height 12
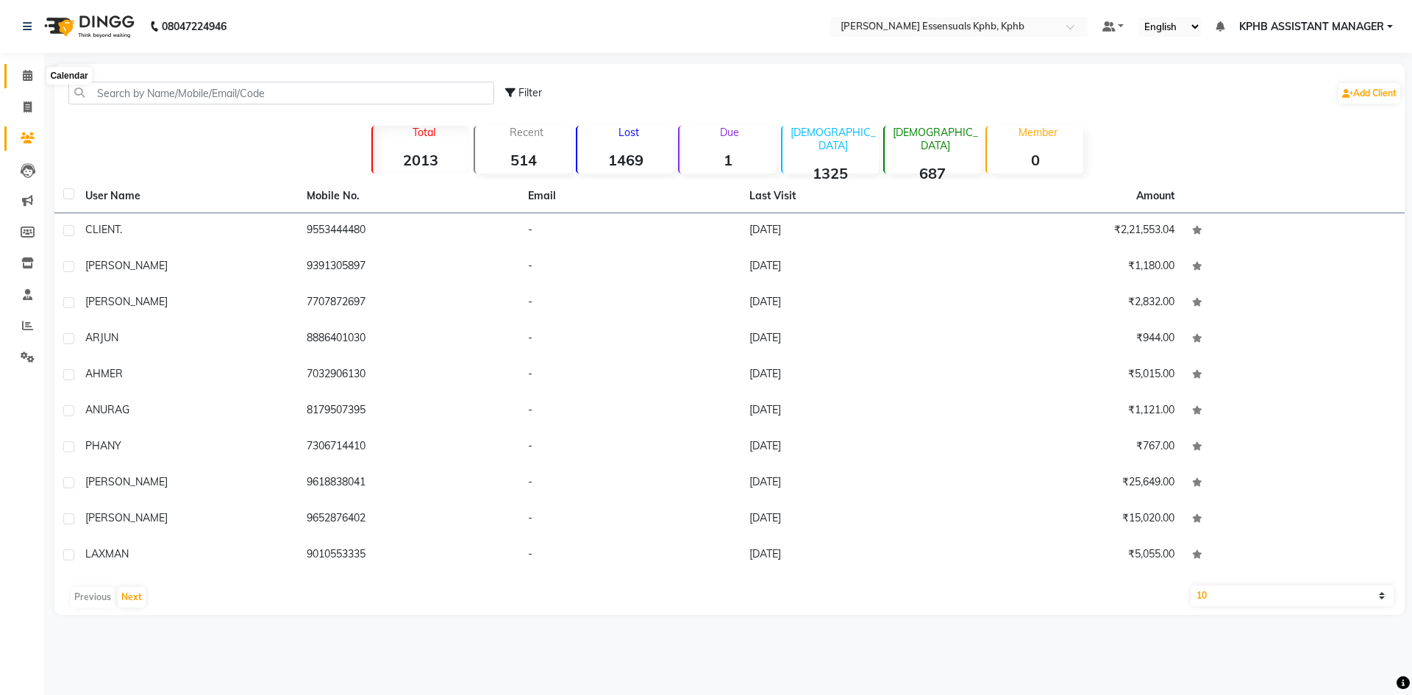
click at [29, 74] on icon at bounding box center [28, 75] width 10 height 11
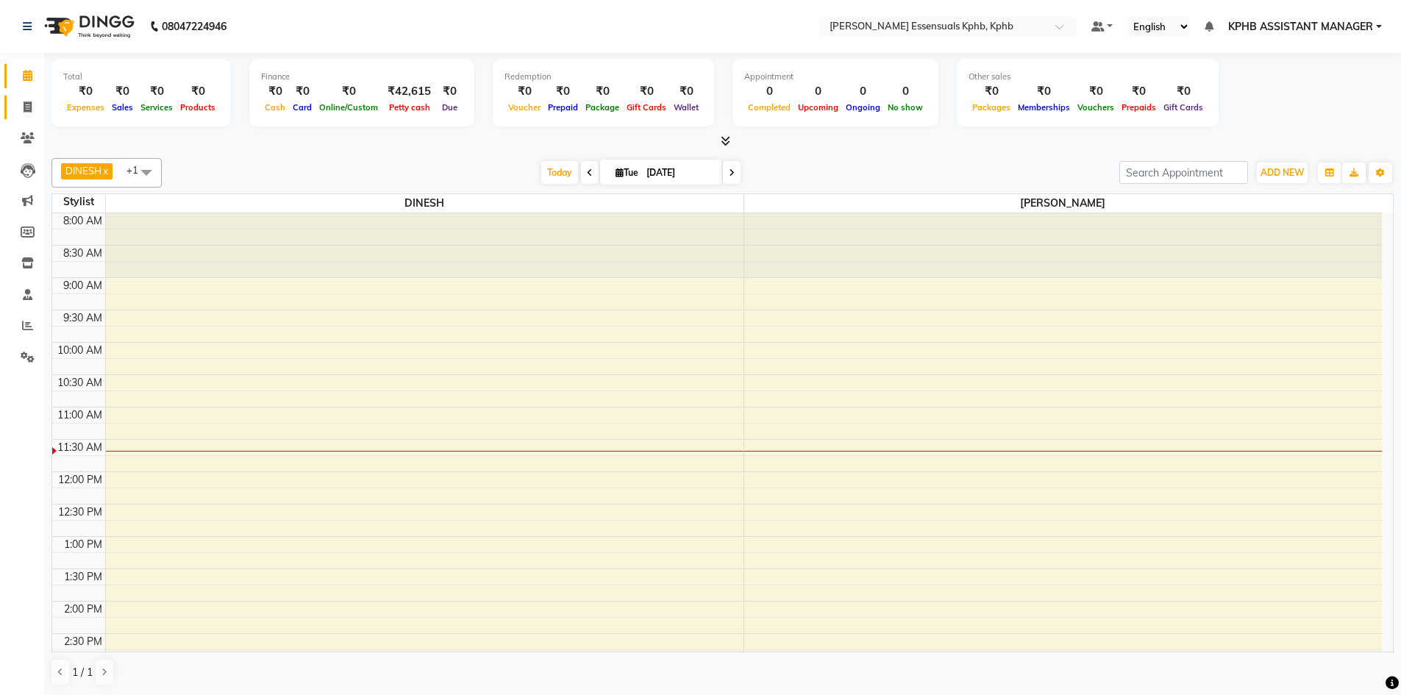
click at [27, 115] on link "Invoice" at bounding box center [21, 108] width 35 height 24
select select "service"
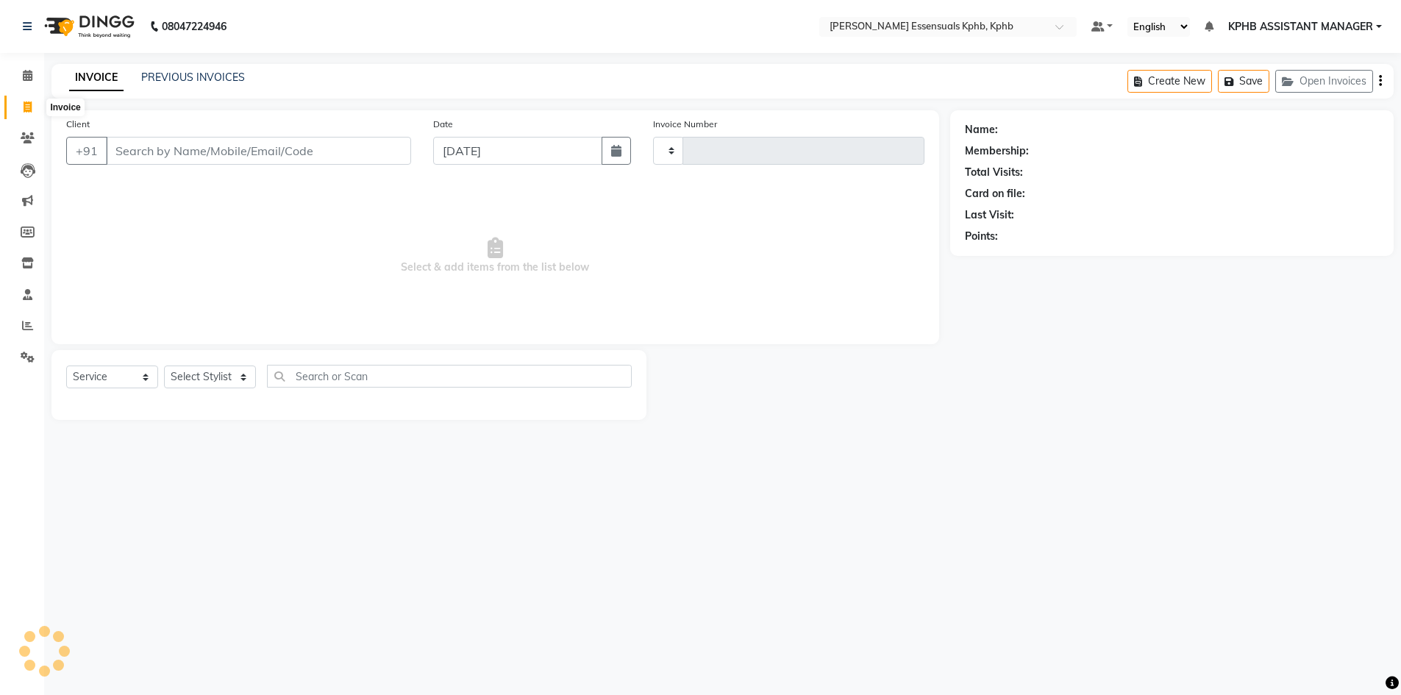
type input "1393"
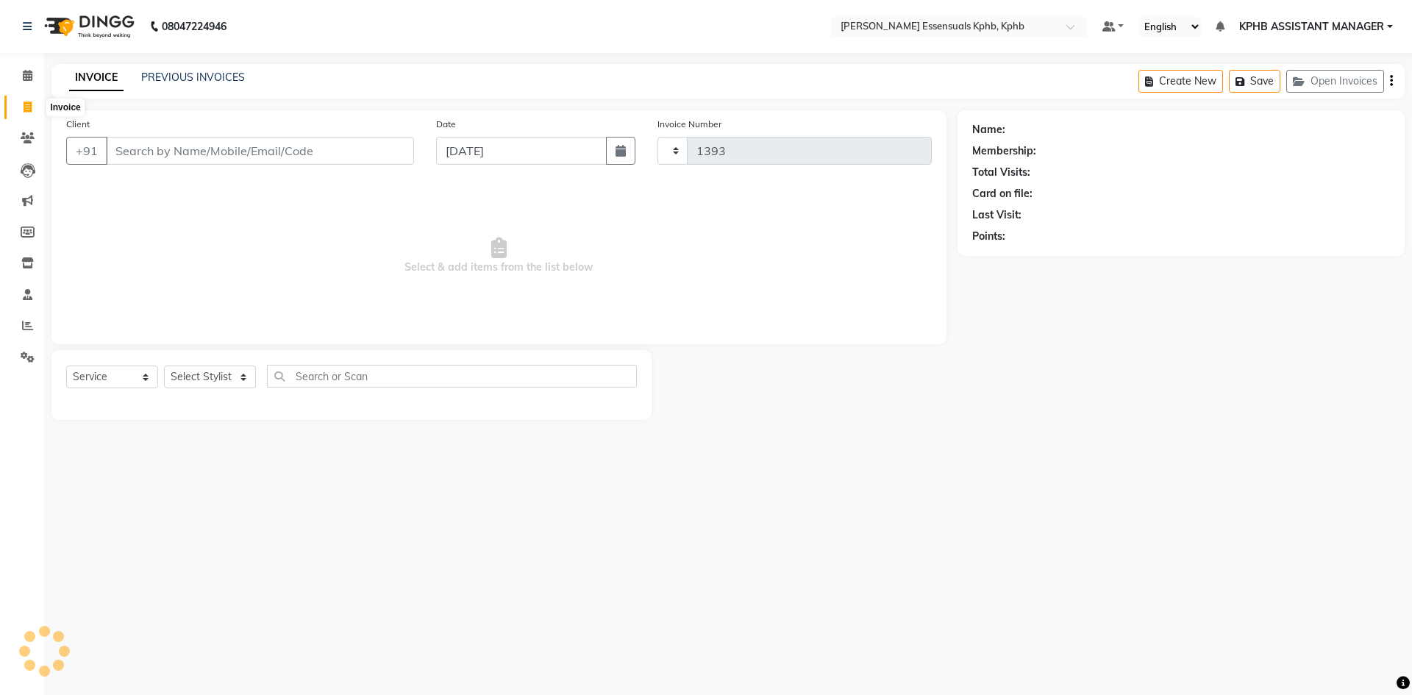
select select "5938"
click at [211, 390] on div "Select Service Product Membership Package Voucher Prepaid Gift Card Select Styl…" at bounding box center [351, 382] width 571 height 35
click at [213, 371] on select "Select Stylist [PERSON_NAME] KPHB ASSISTANT MANAGER [PERSON_NAME] [PERSON_NAME]…" at bounding box center [229, 376] width 130 height 23
select select "84873"
click at [164, 365] on select "Select Stylist [PERSON_NAME] KPHB ASSISTANT MANAGER [PERSON_NAME] [PERSON_NAME]…" at bounding box center [229, 376] width 130 height 23
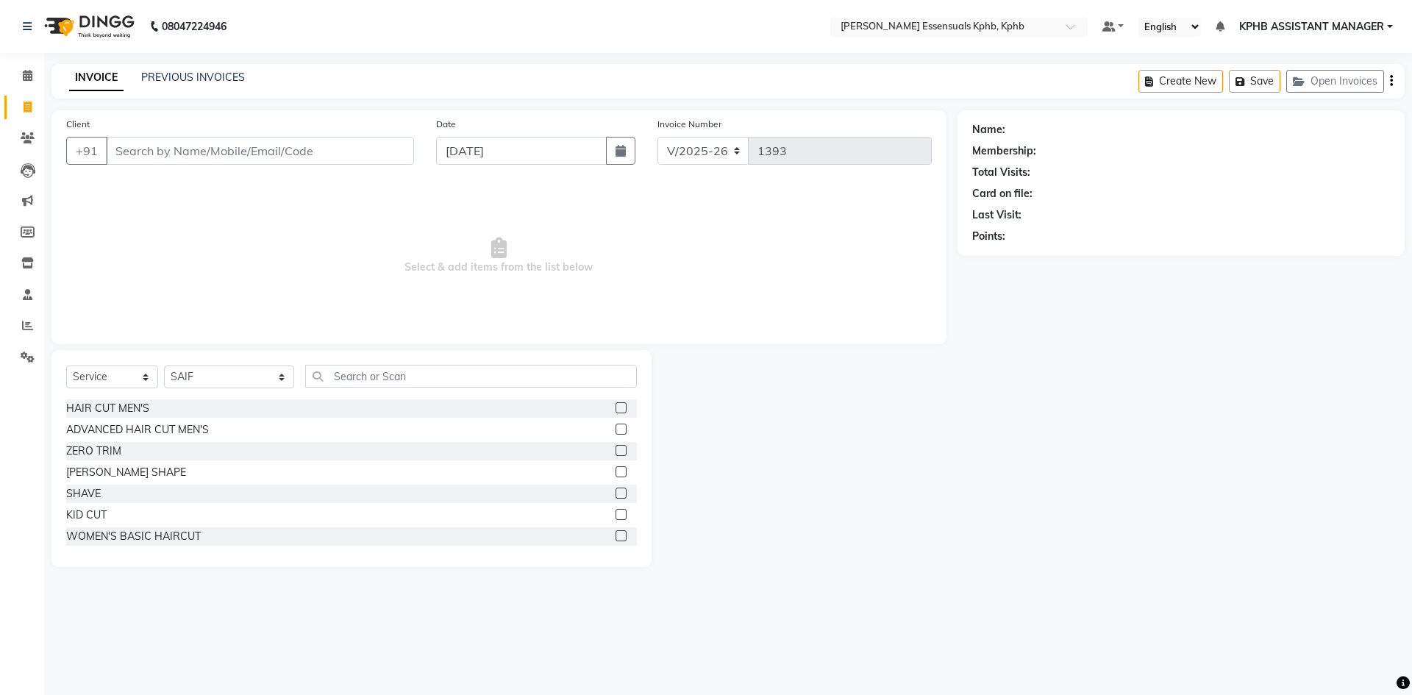
click at [615, 429] on label at bounding box center [620, 428] width 11 height 11
click at [615, 429] on input "checkbox" at bounding box center [620, 430] width 10 height 10
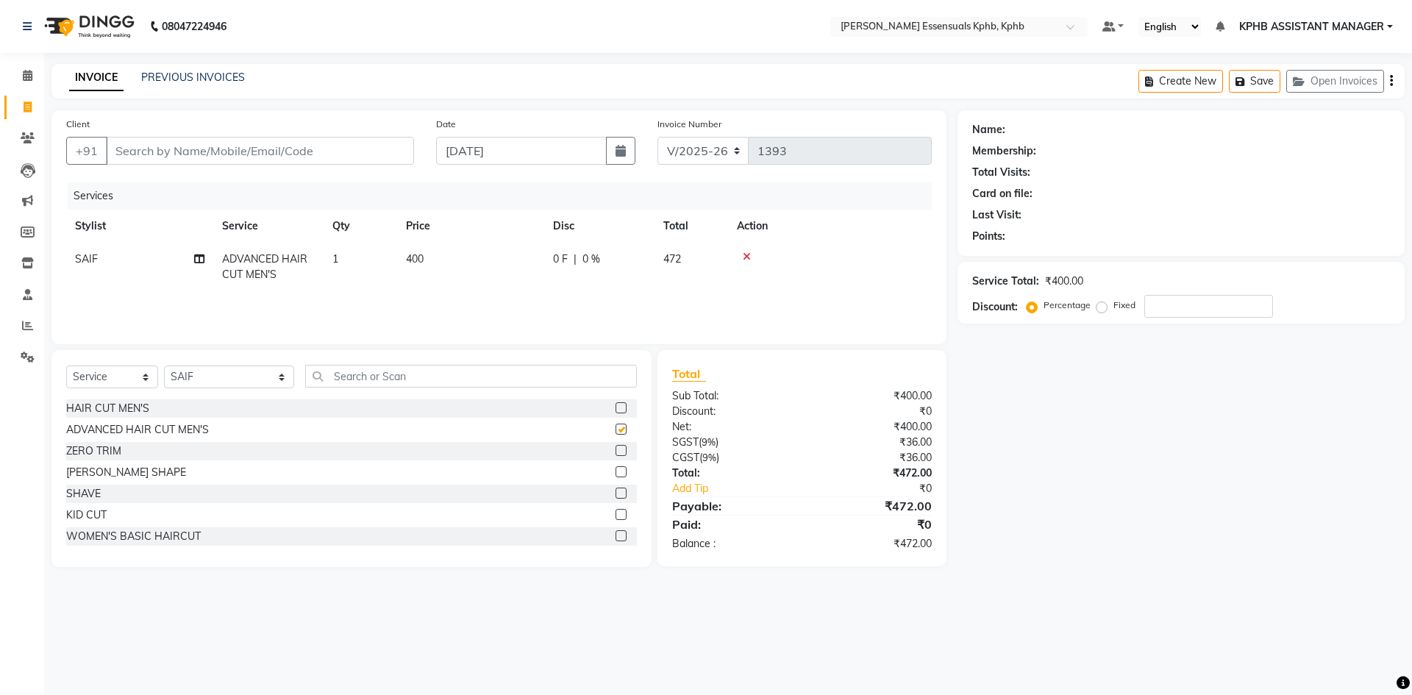
checkbox input "false"
click at [155, 139] on input "Client" at bounding box center [260, 151] width 308 height 28
type input "9"
type input "0"
type input "9866611411"
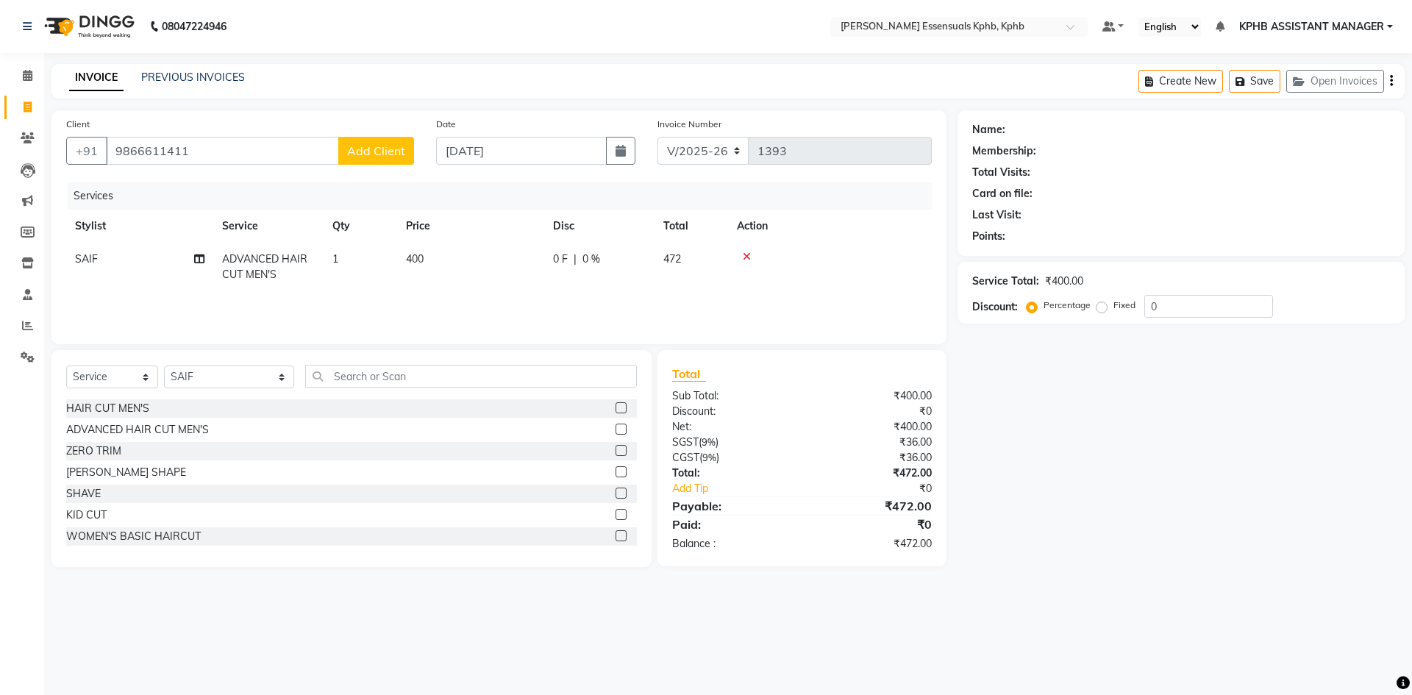
click at [379, 144] on span "Add Client" at bounding box center [376, 150] width 58 height 15
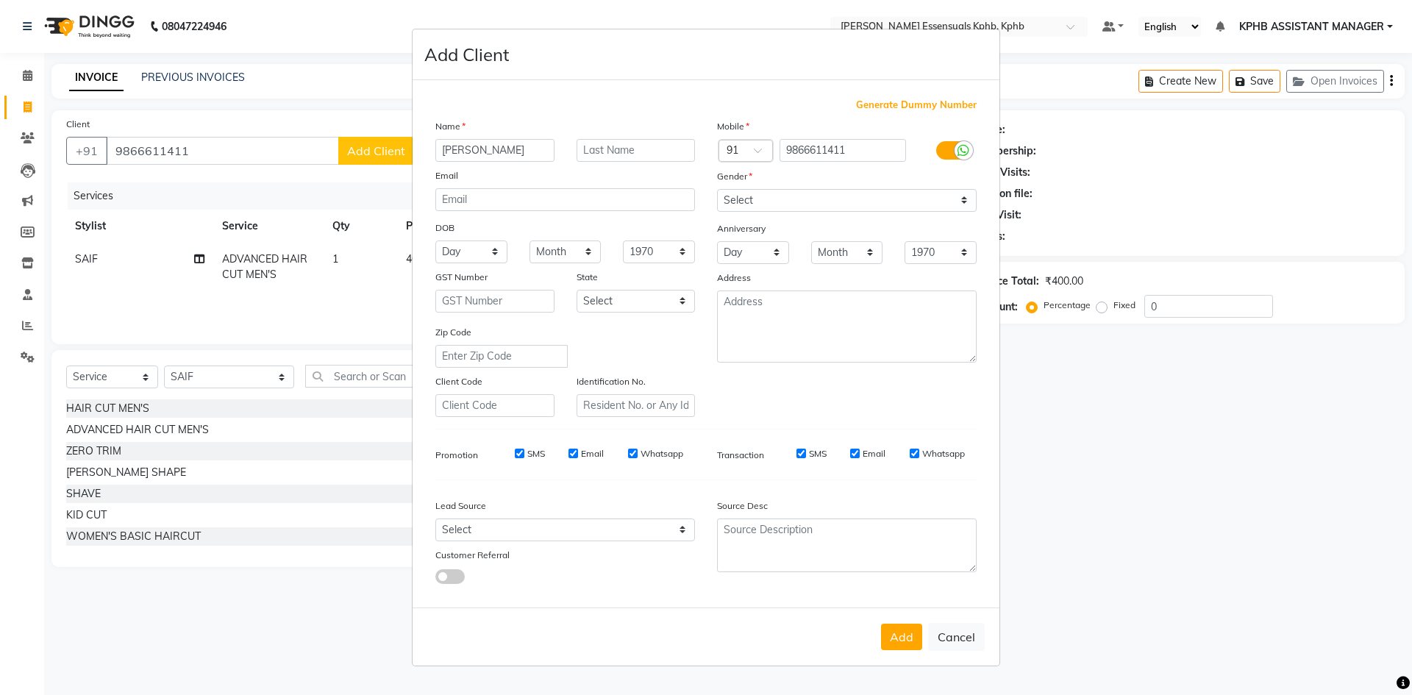
type input "[PERSON_NAME]"
click at [838, 190] on select "Select [DEMOGRAPHIC_DATA] [DEMOGRAPHIC_DATA] Other Prefer Not To Say" at bounding box center [847, 200] width 260 height 23
select select "[DEMOGRAPHIC_DATA]"
click at [717, 189] on select "Select [DEMOGRAPHIC_DATA] [DEMOGRAPHIC_DATA] Other Prefer Not To Say" at bounding box center [847, 200] width 260 height 23
click at [905, 636] on button "Add" at bounding box center [901, 636] width 41 height 26
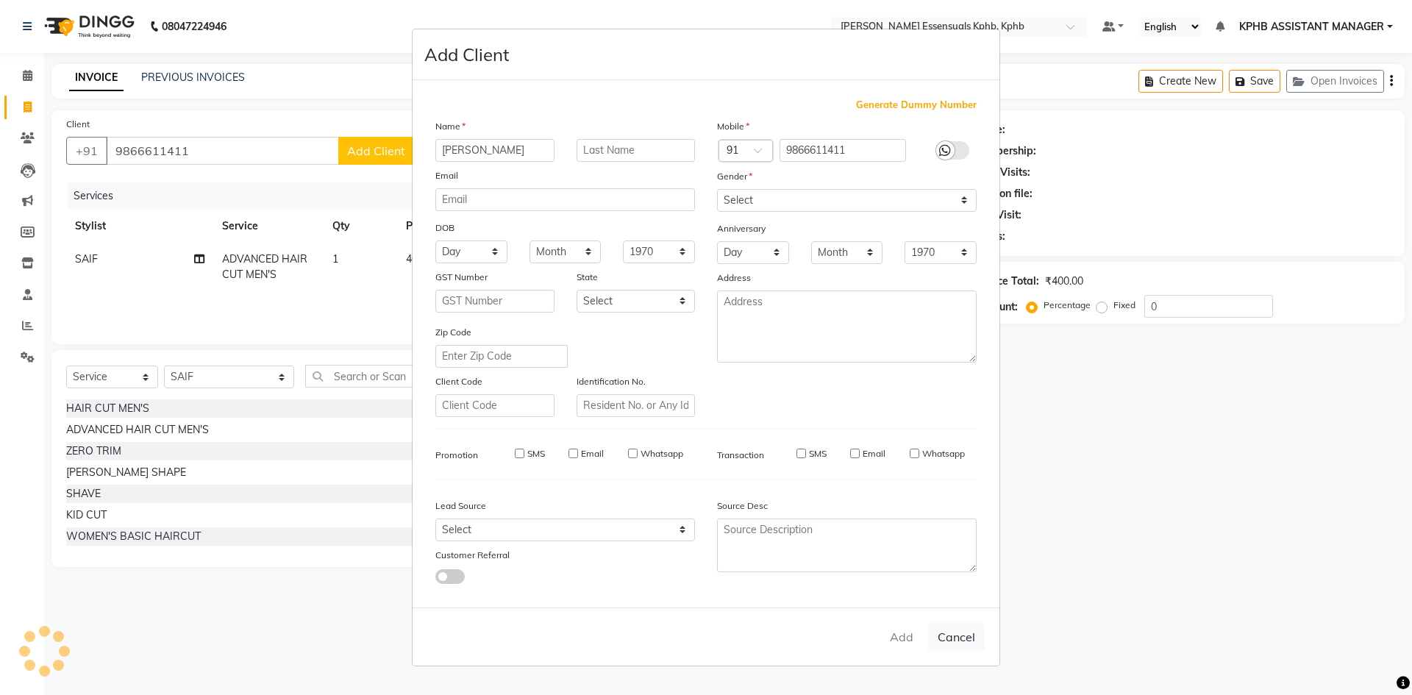
select select
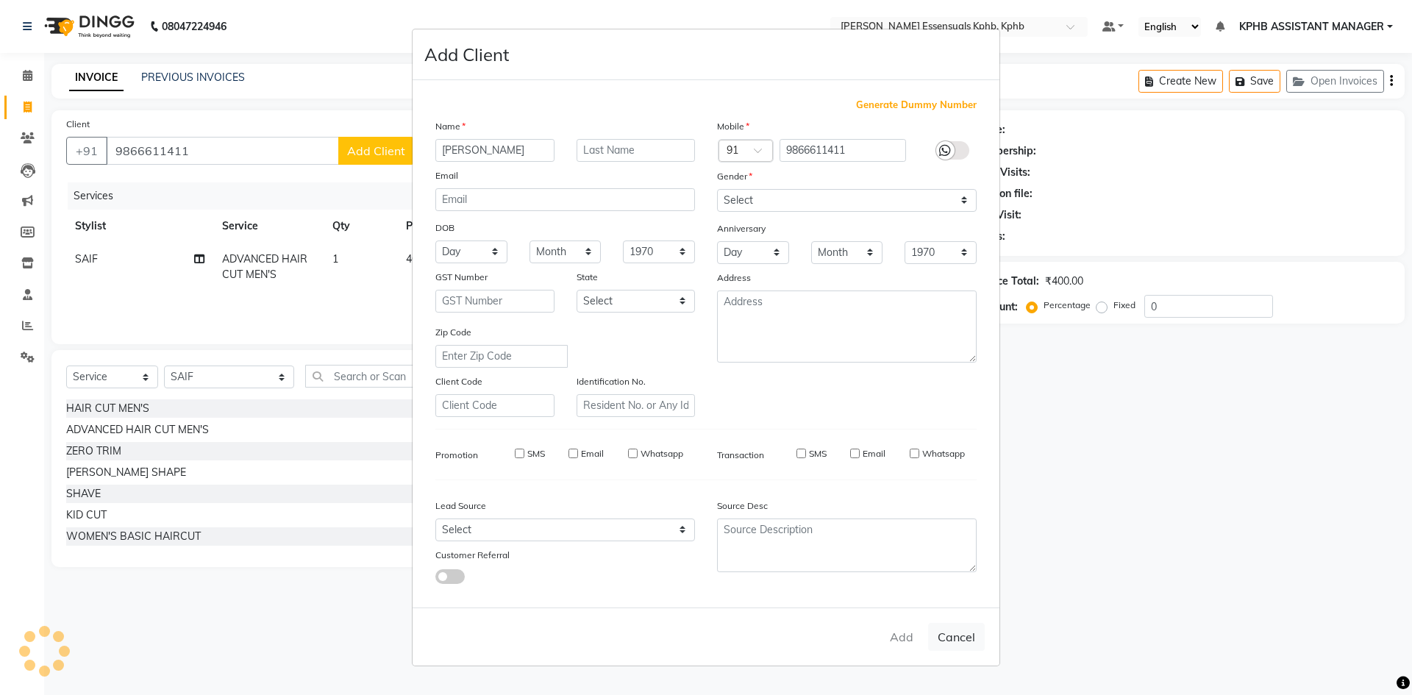
select select
checkbox input "false"
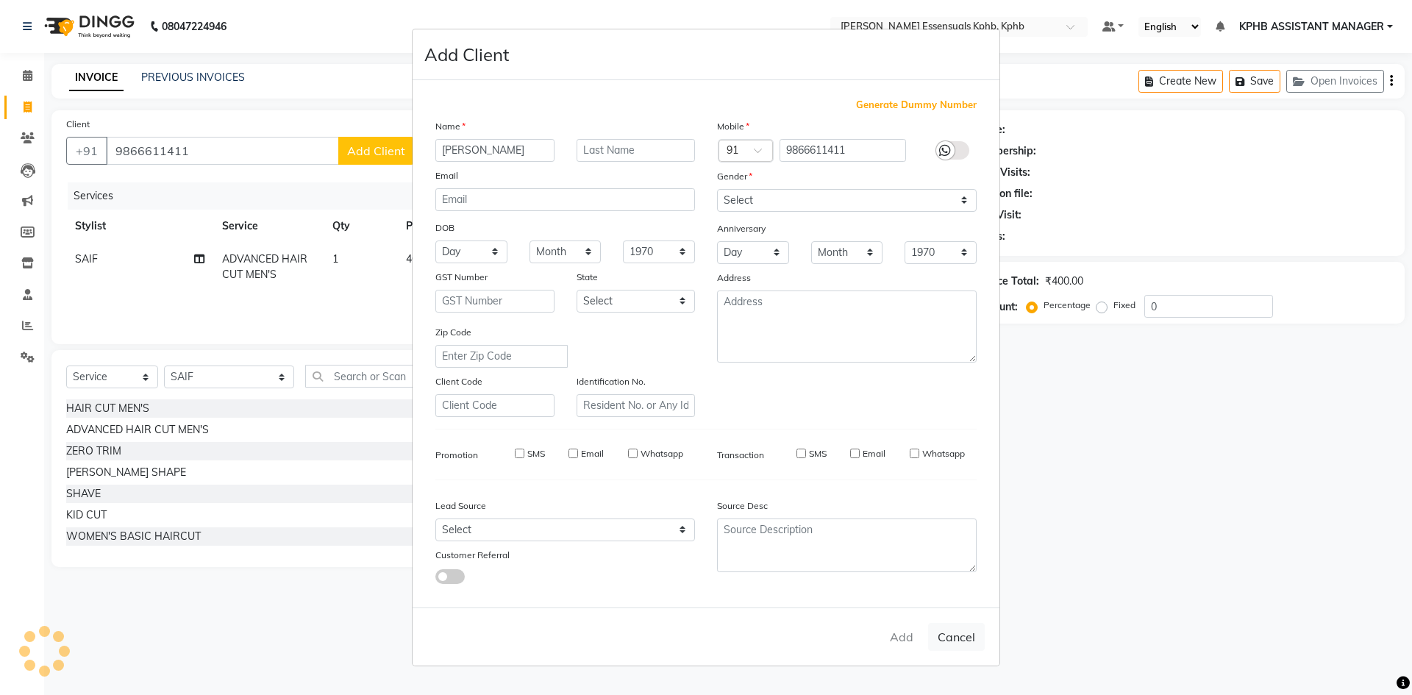
checkbox input "false"
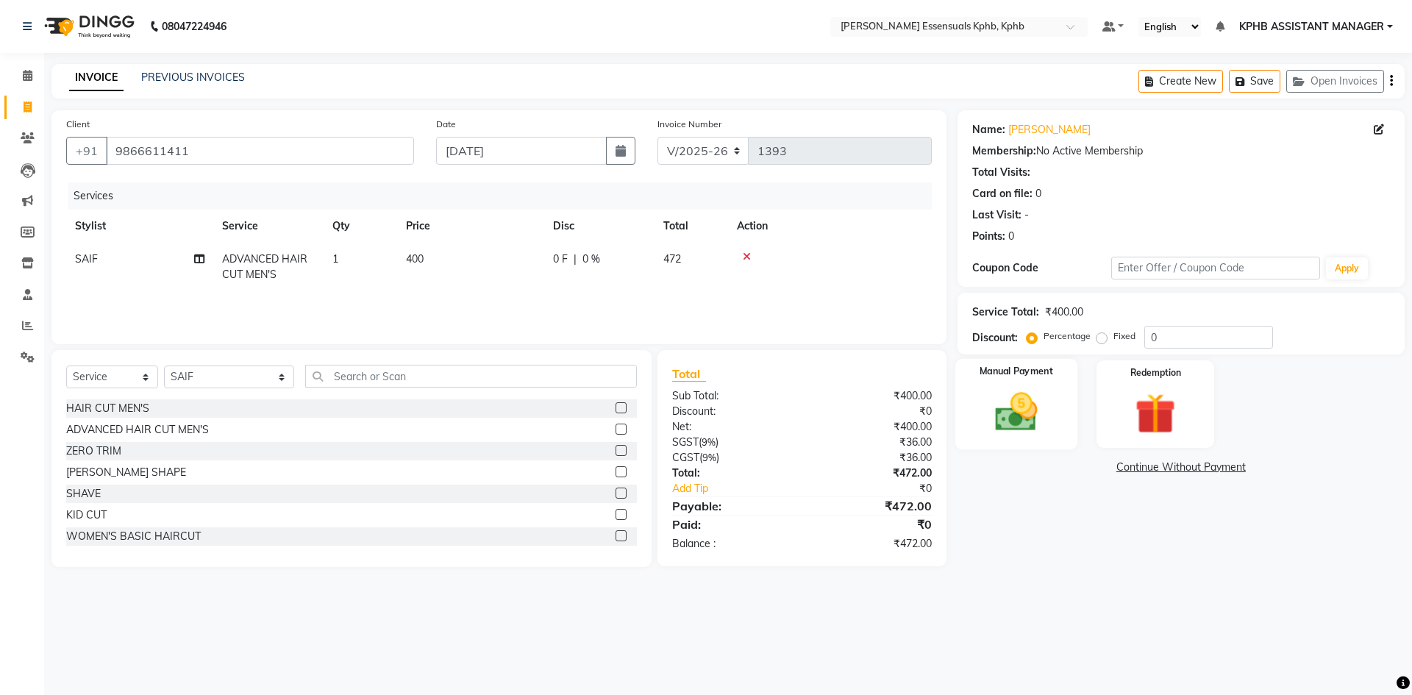
click at [1055, 437] on div "Manual Payment" at bounding box center [1015, 404] width 122 height 90
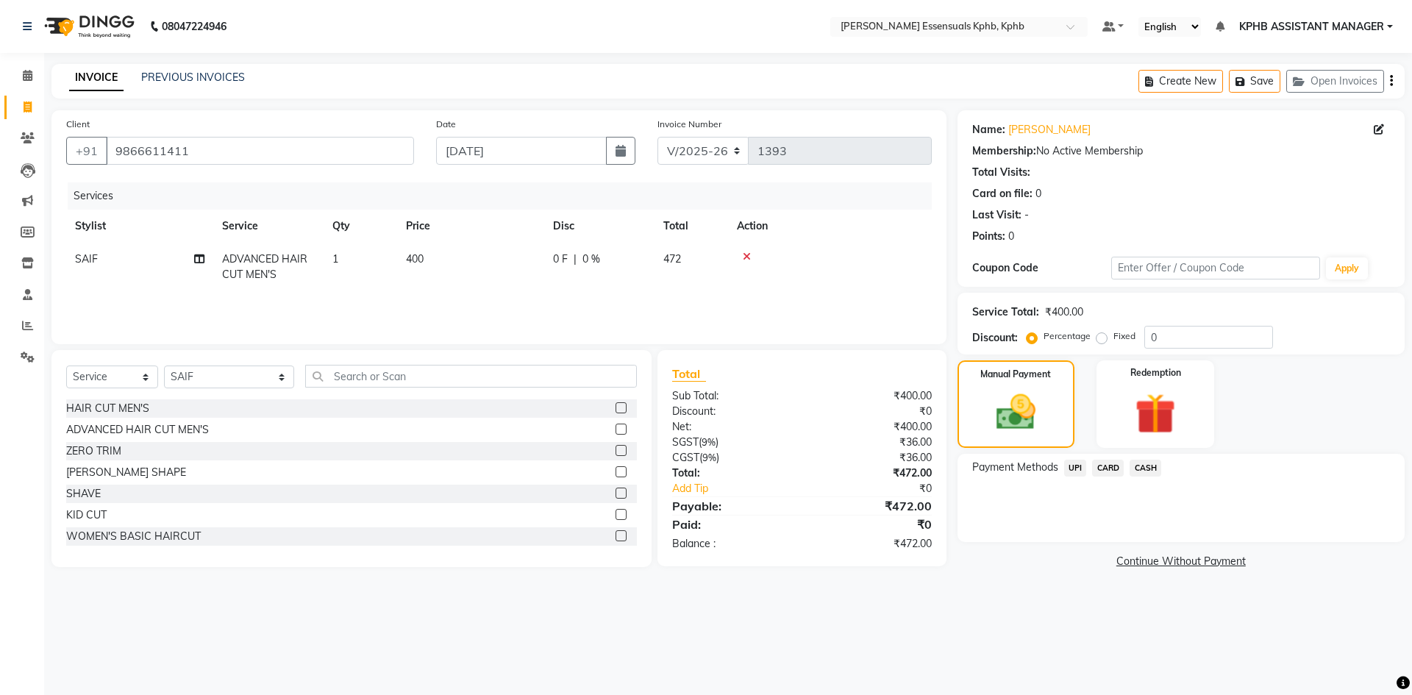
click at [1077, 467] on span "UPI" at bounding box center [1075, 468] width 23 height 17
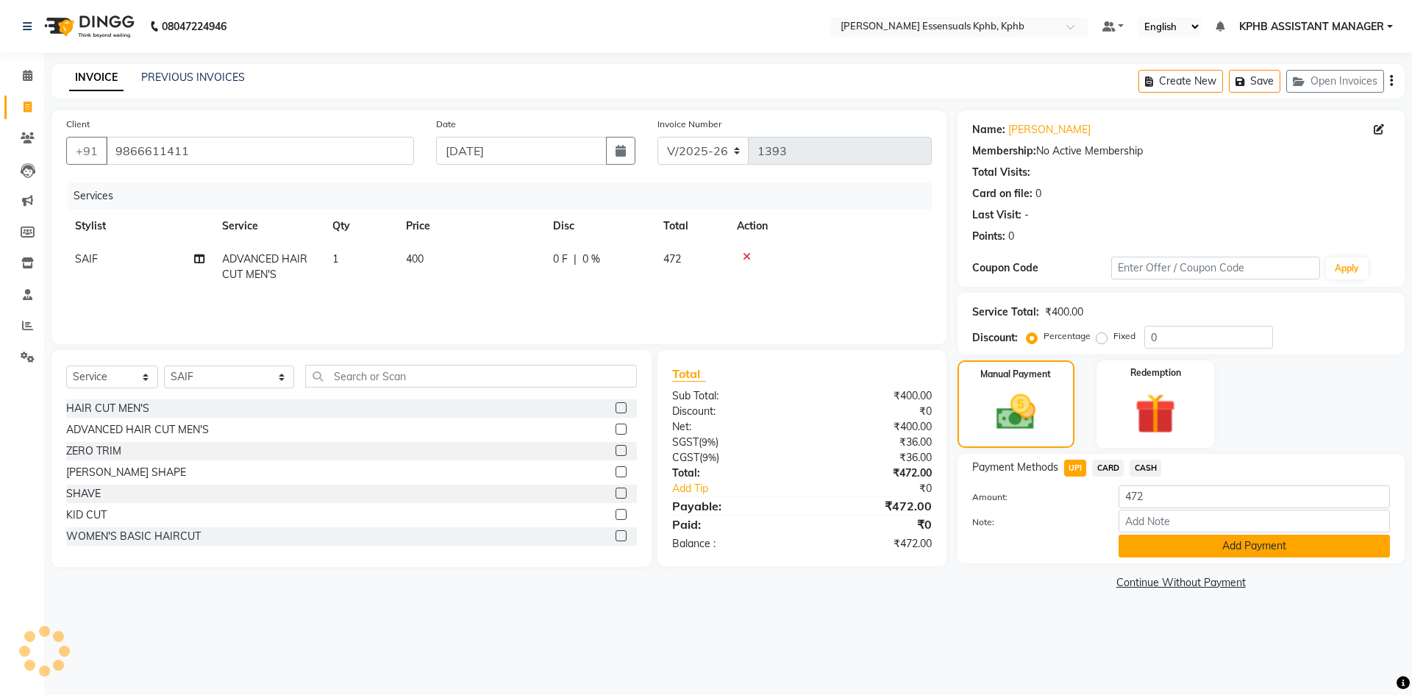
click at [1228, 540] on button "Add Payment" at bounding box center [1253, 546] width 271 height 23
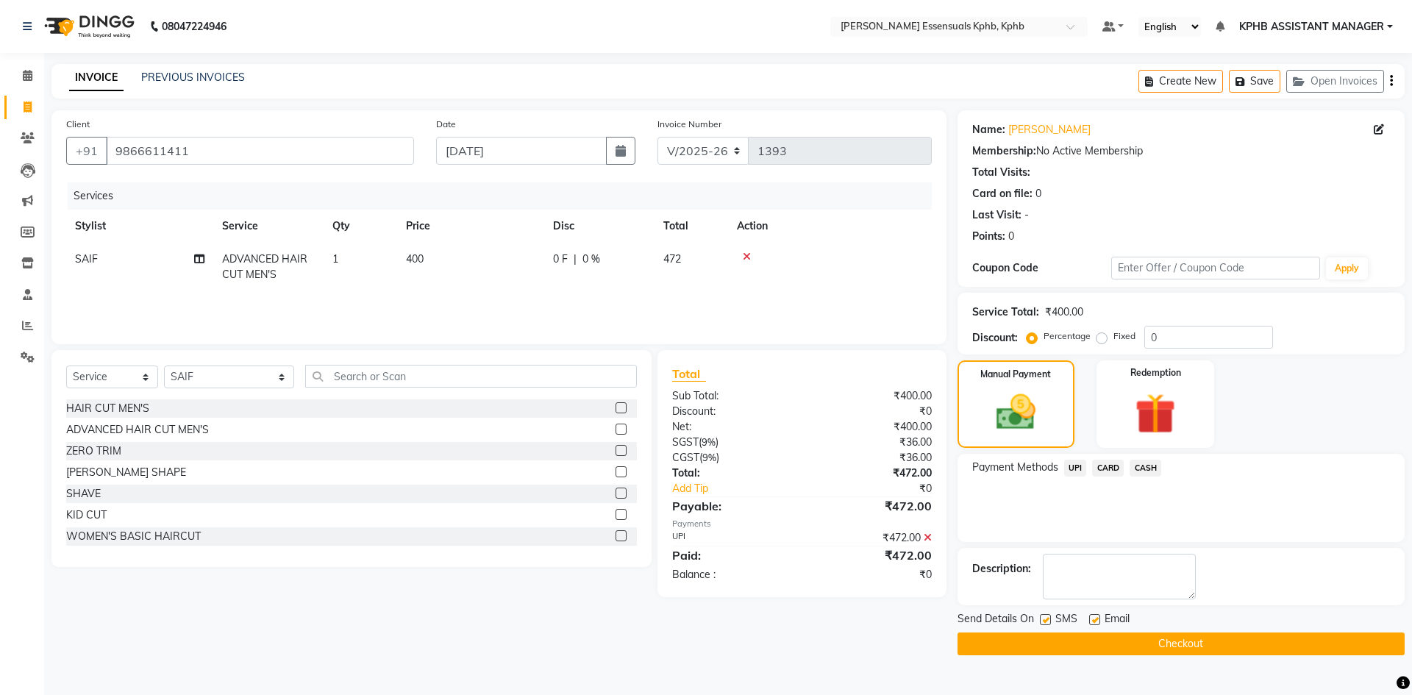
click at [1138, 639] on button "Checkout" at bounding box center [1180, 643] width 447 height 23
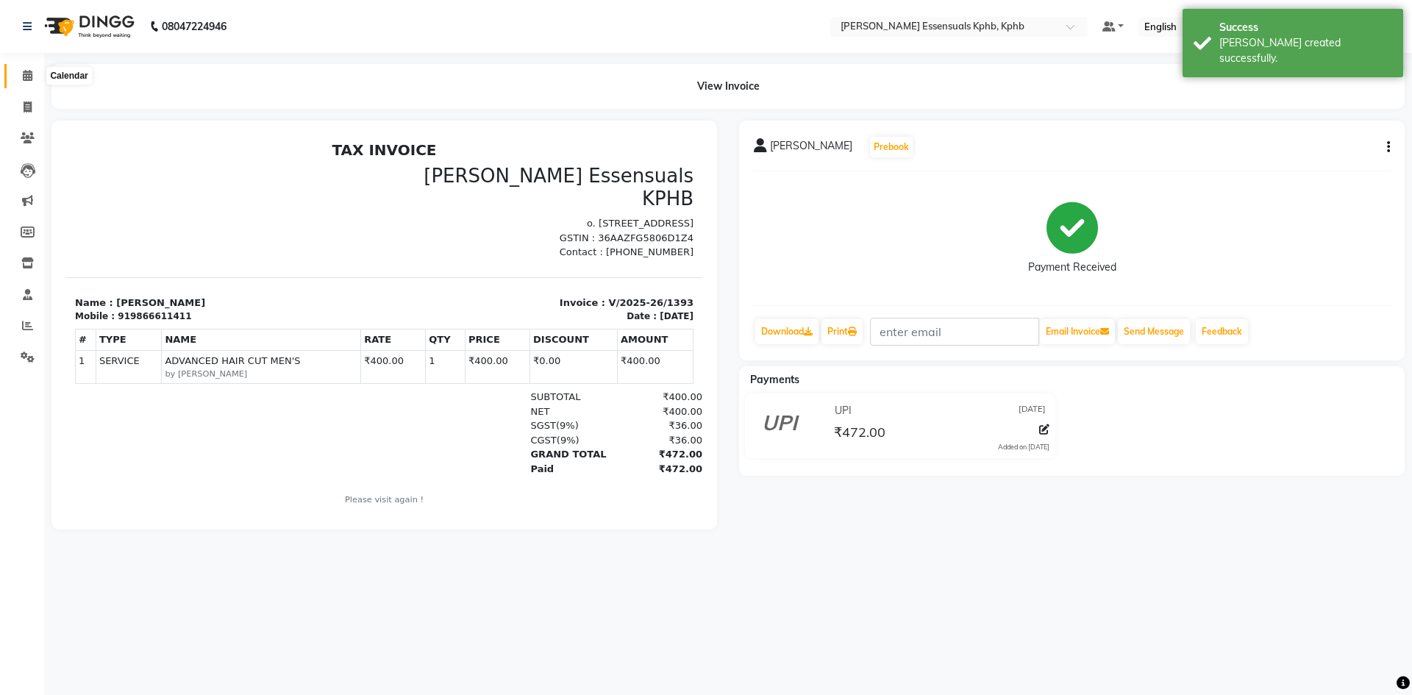
click at [20, 72] on span at bounding box center [28, 76] width 26 height 17
